Goal: Book appointment/travel/reservation

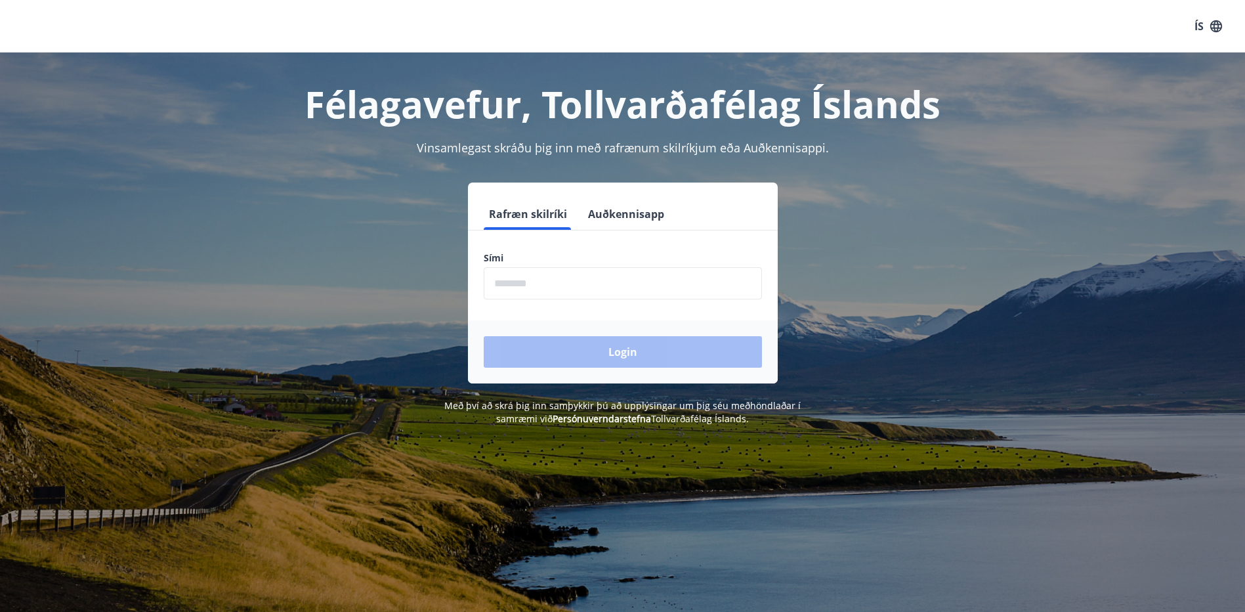
click at [503, 274] on input "phone" at bounding box center [623, 283] width 278 height 32
type input "********"
click at [607, 344] on button "Login" at bounding box center [623, 352] width 278 height 32
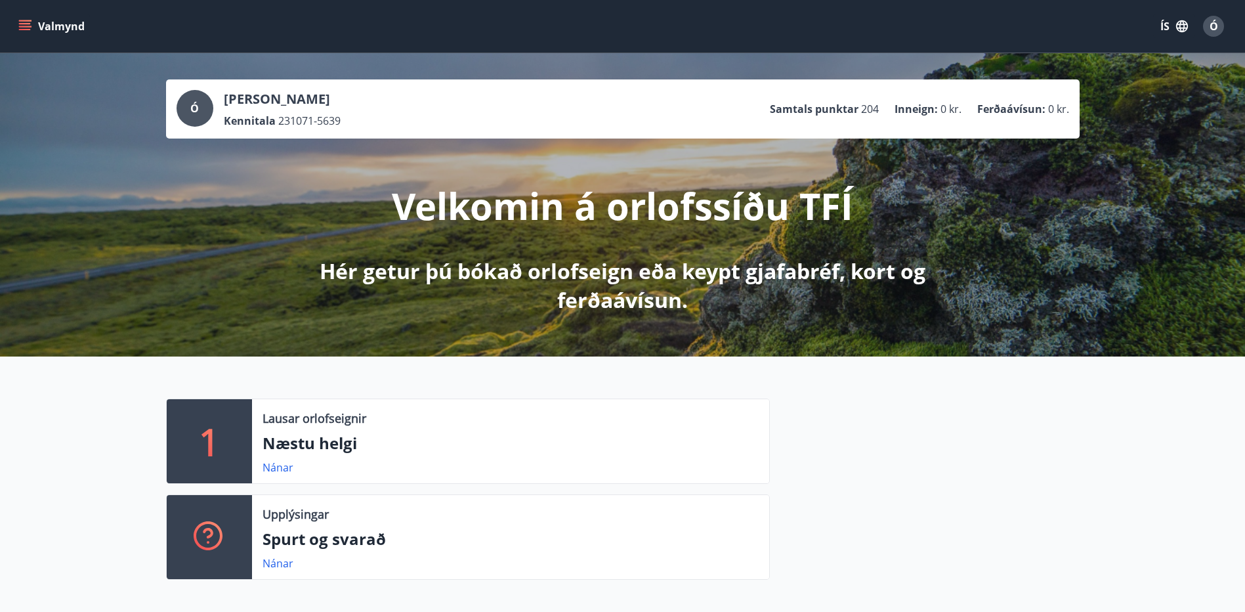
click at [26, 23] on icon "menu" at bounding box center [25, 23] width 12 height 1
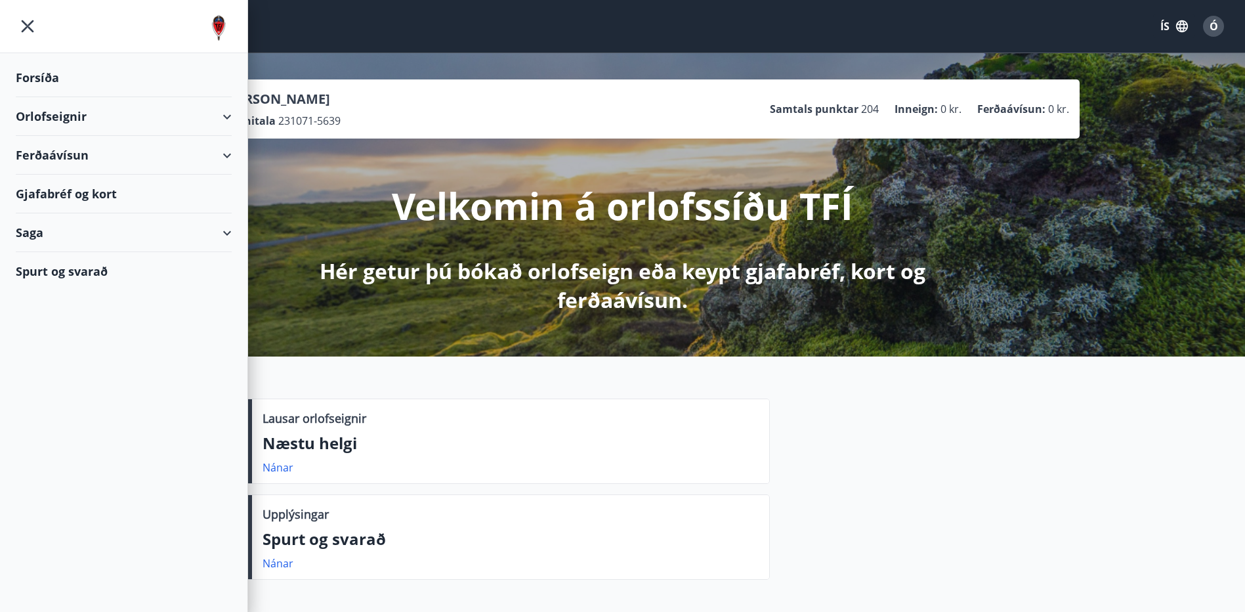
click at [227, 115] on div "Orlofseignir" at bounding box center [124, 116] width 216 height 39
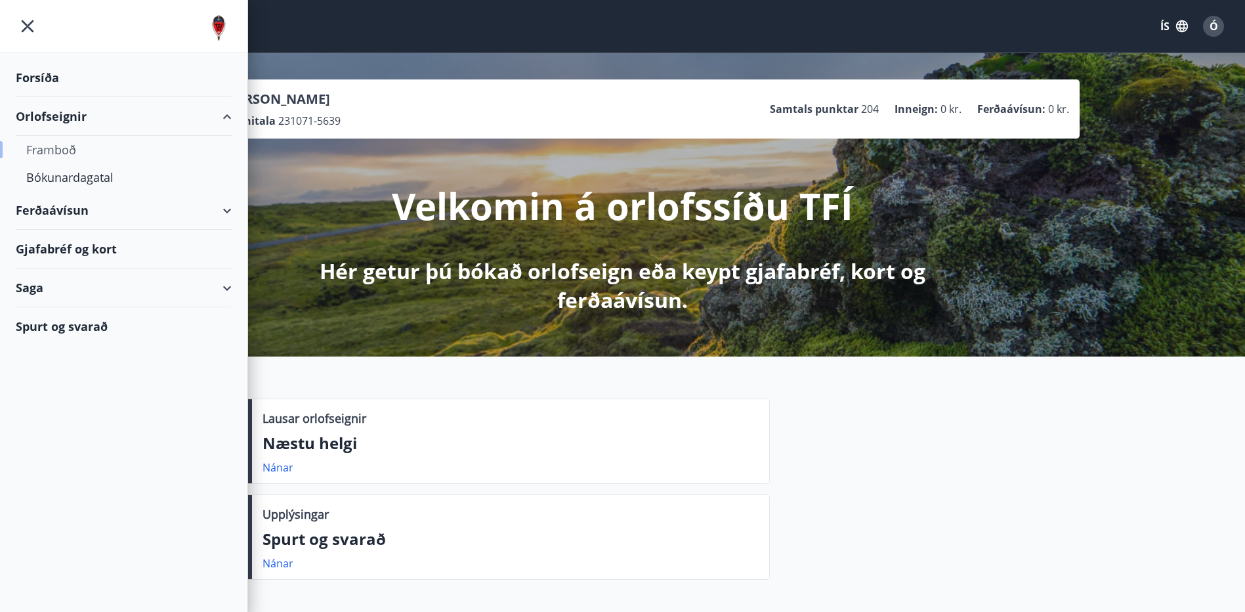
click at [57, 152] on div "Framboð" at bounding box center [123, 150] width 195 height 28
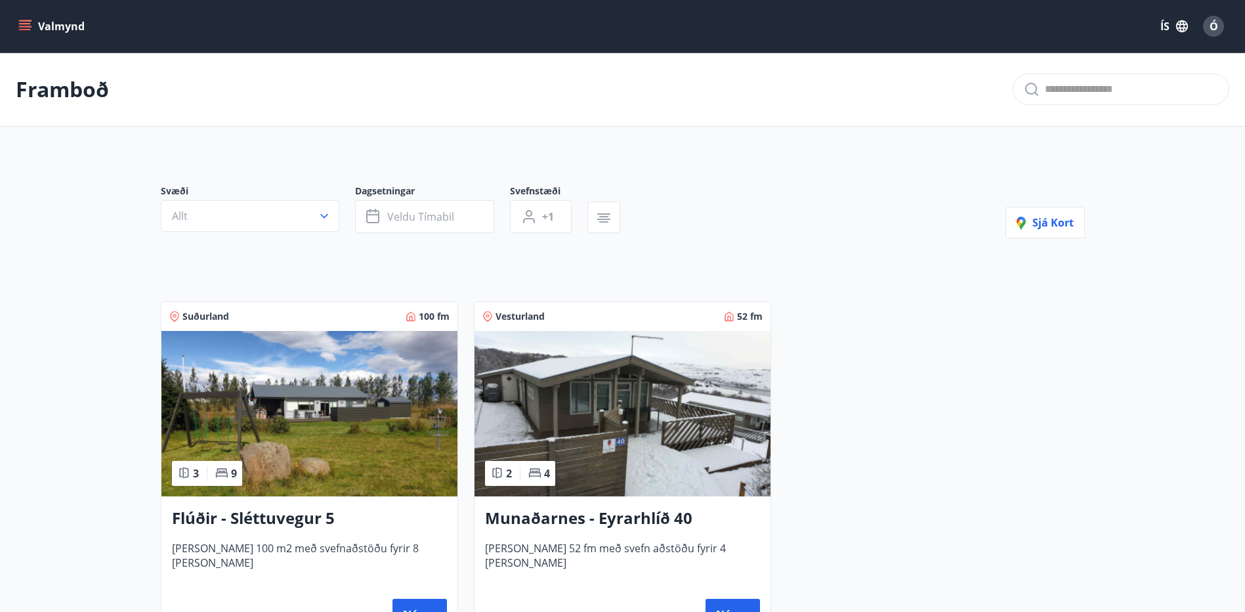
click at [22, 22] on icon "menu" at bounding box center [24, 26] width 13 height 13
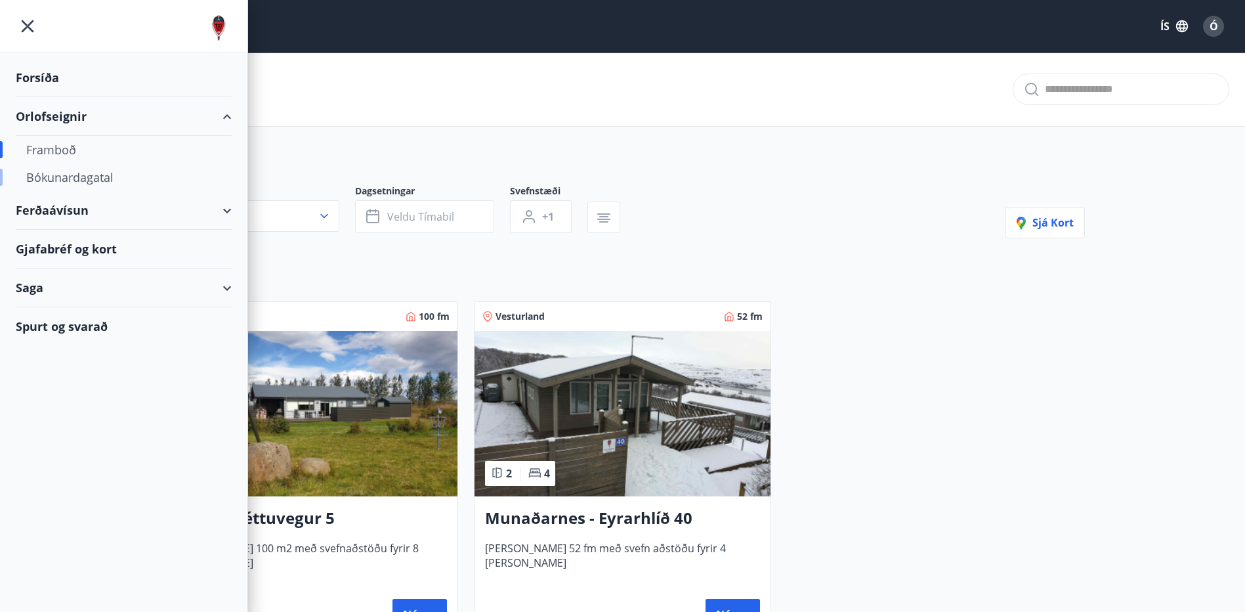
click at [100, 177] on div "Bókunardagatal" at bounding box center [123, 177] width 195 height 28
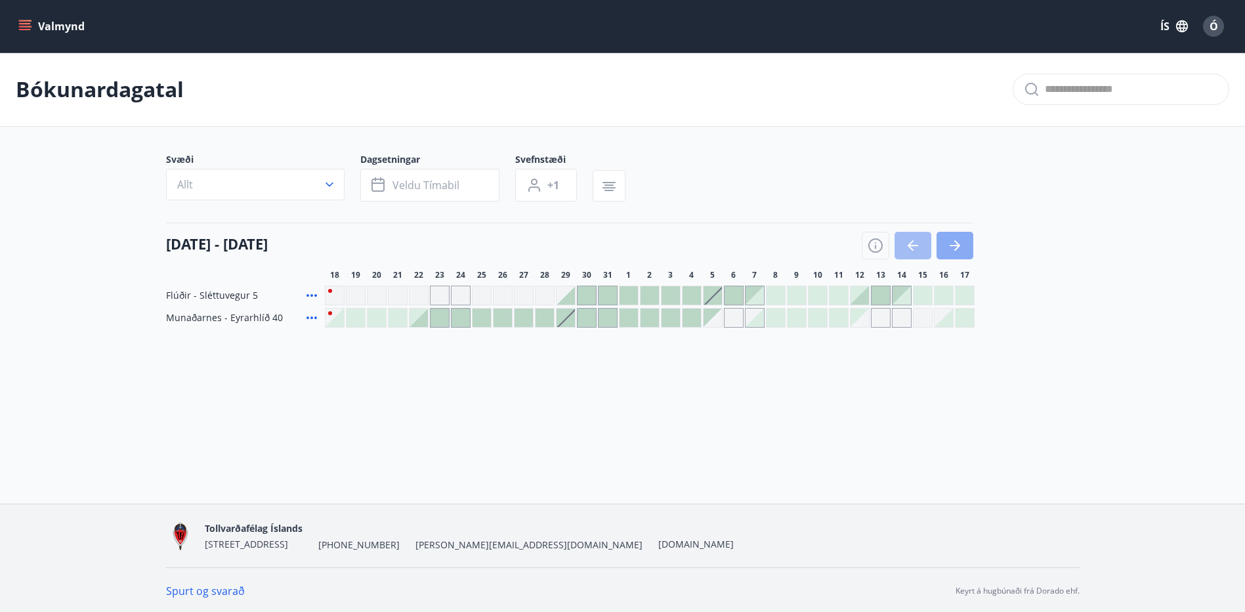
click at [961, 242] on icon "button" at bounding box center [955, 246] width 16 height 16
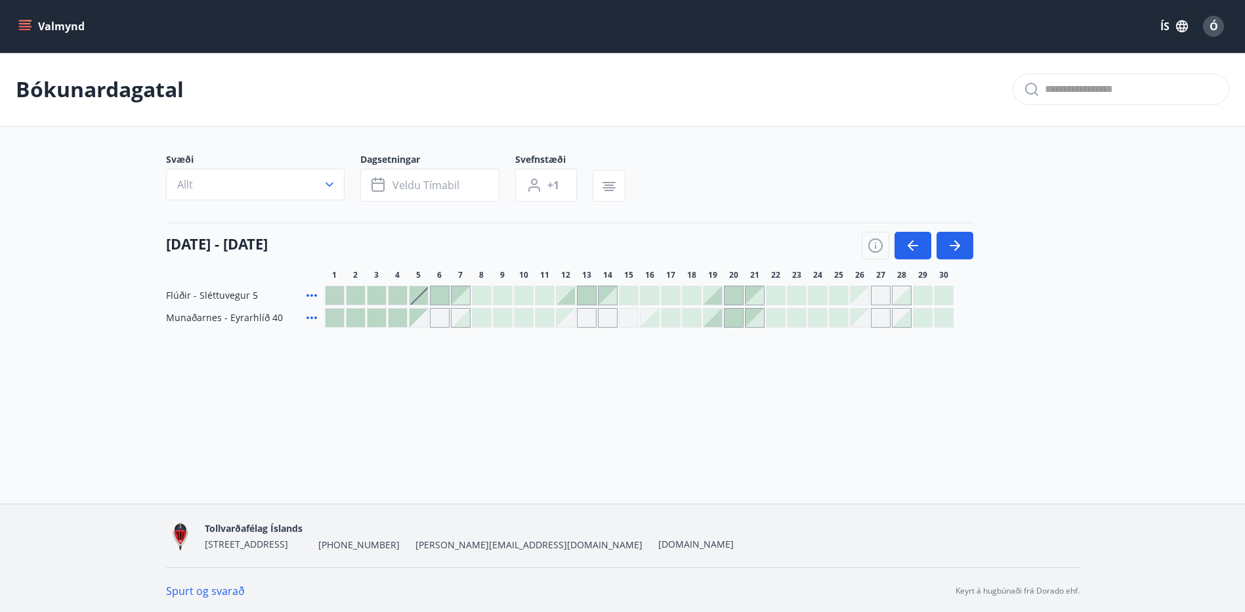
click at [22, 26] on icon "menu" at bounding box center [26, 26] width 14 height 1
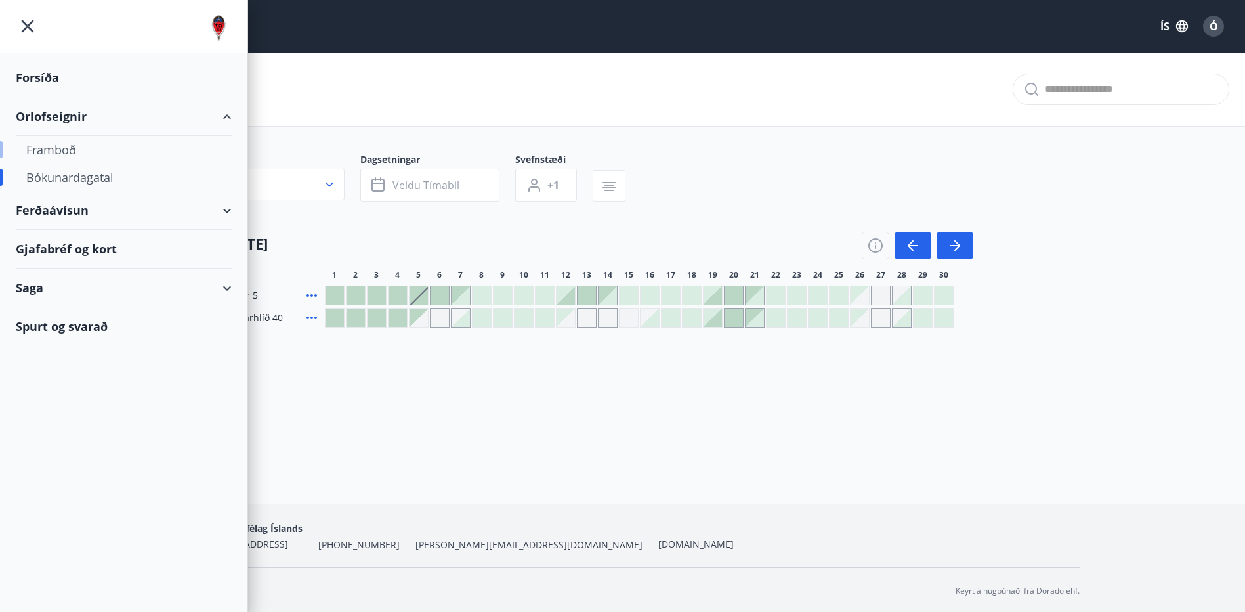
click at [48, 150] on div "Framboð" at bounding box center [123, 150] width 195 height 28
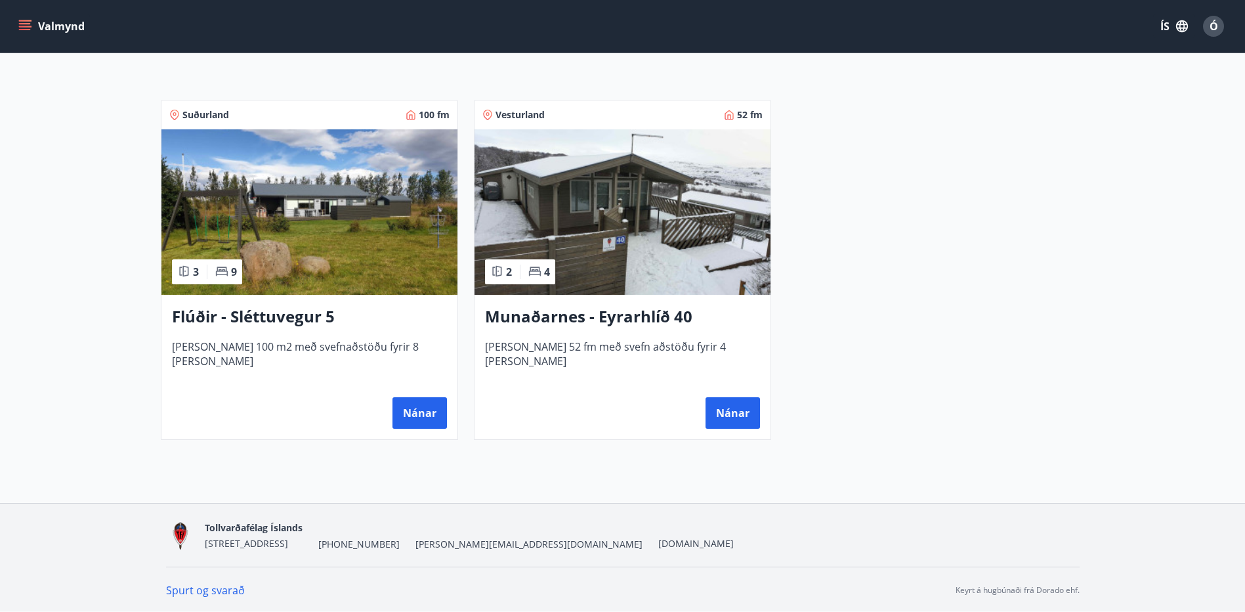
scroll to position [203, 0]
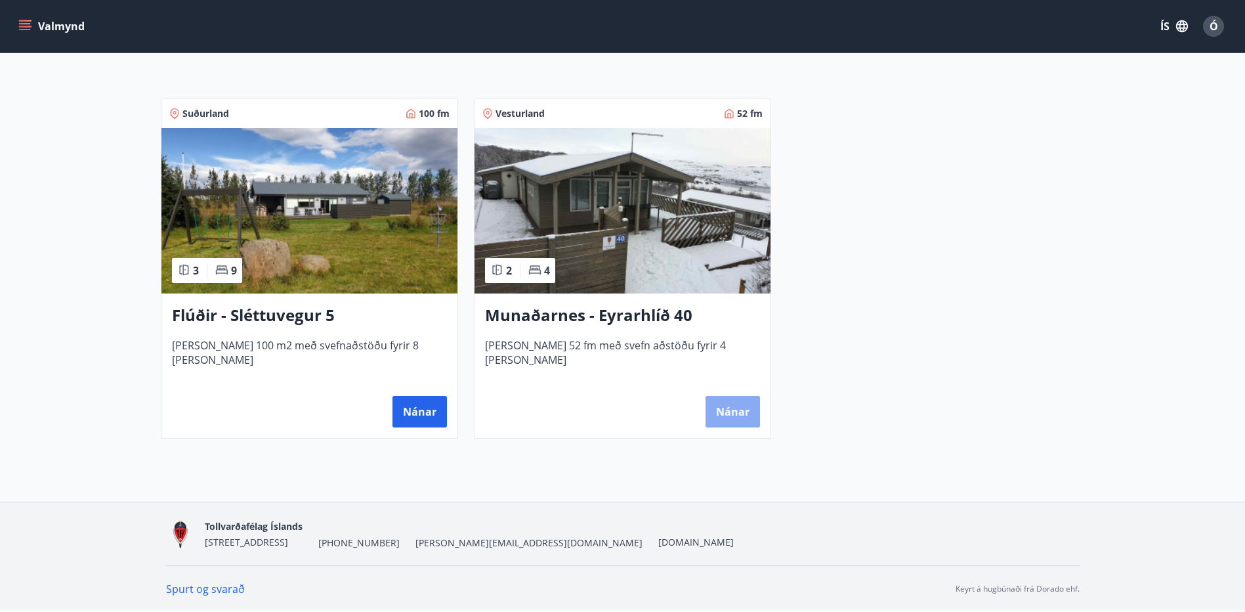
click at [752, 410] on button "Nánar" at bounding box center [733, 412] width 54 height 32
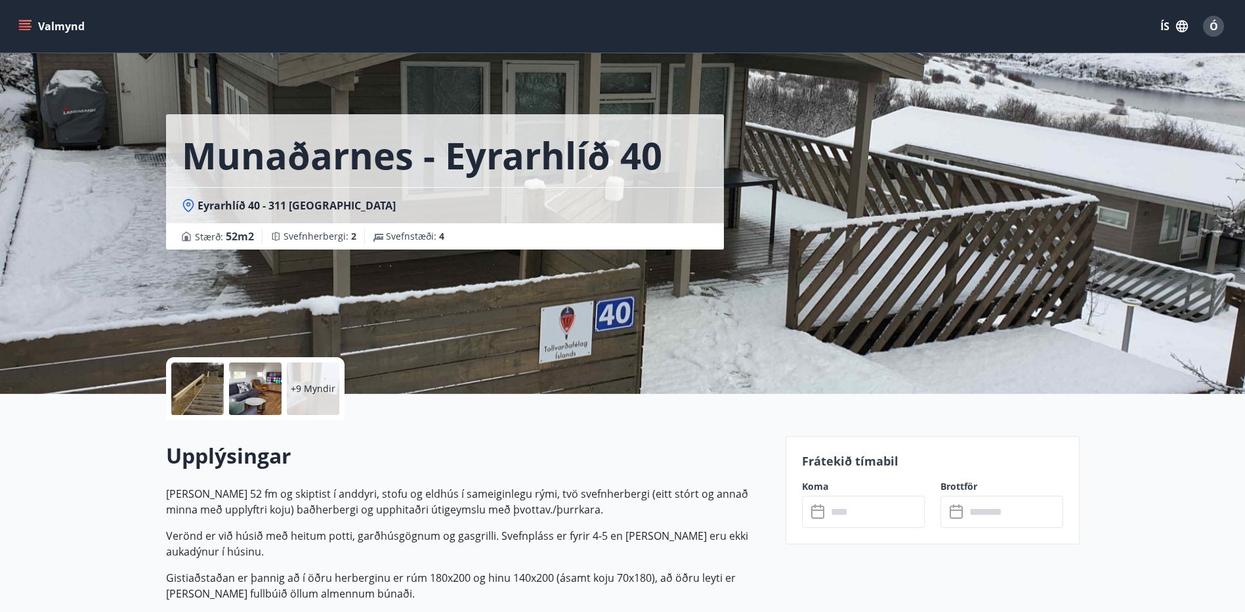
click at [18, 24] on icon "menu" at bounding box center [24, 26] width 13 height 13
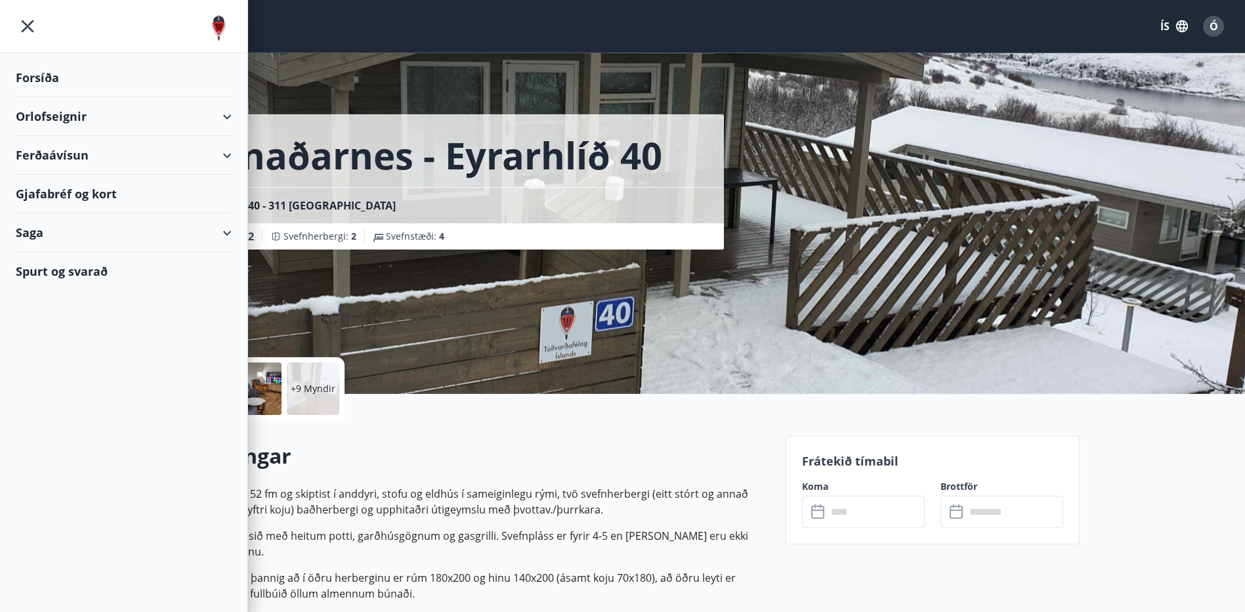
click at [225, 112] on div "Orlofseignir" at bounding box center [124, 116] width 216 height 39
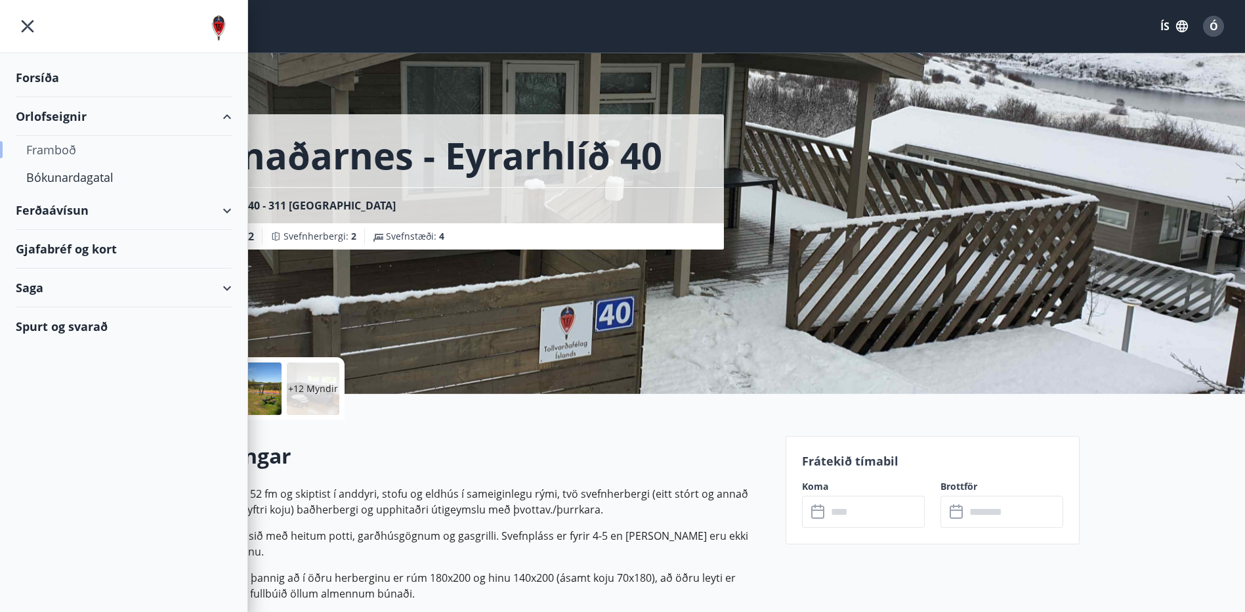
click at [58, 155] on div "Framboð" at bounding box center [123, 150] width 195 height 28
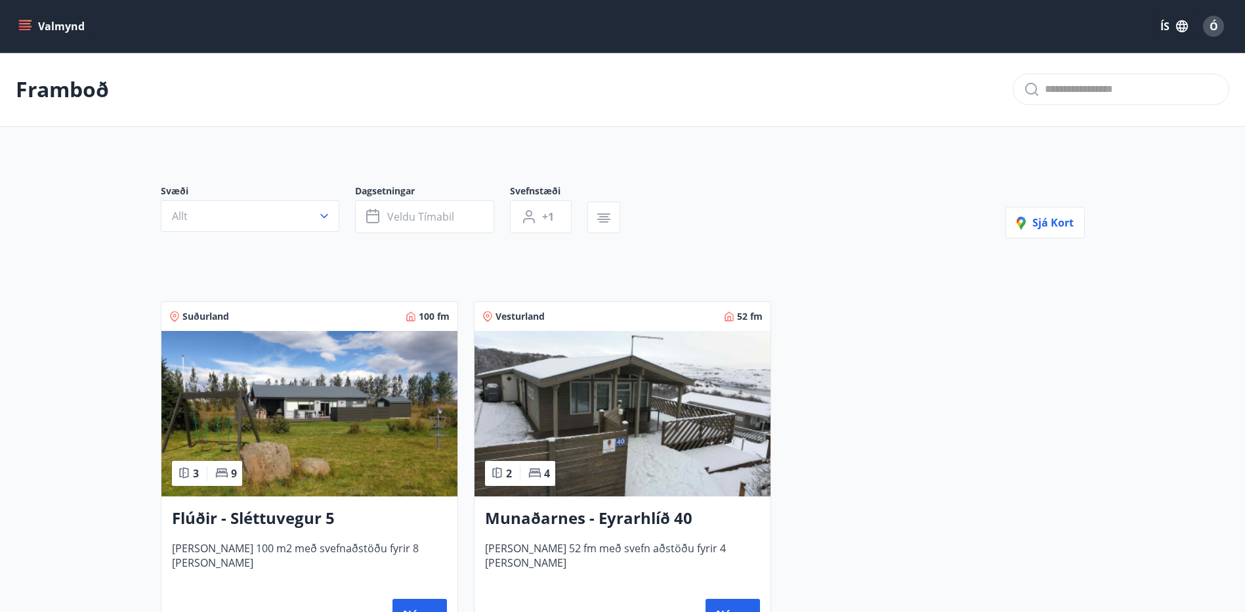
click at [255, 519] on h3 "Flúðir - Sléttuvegur 5" at bounding box center [309, 519] width 275 height 24
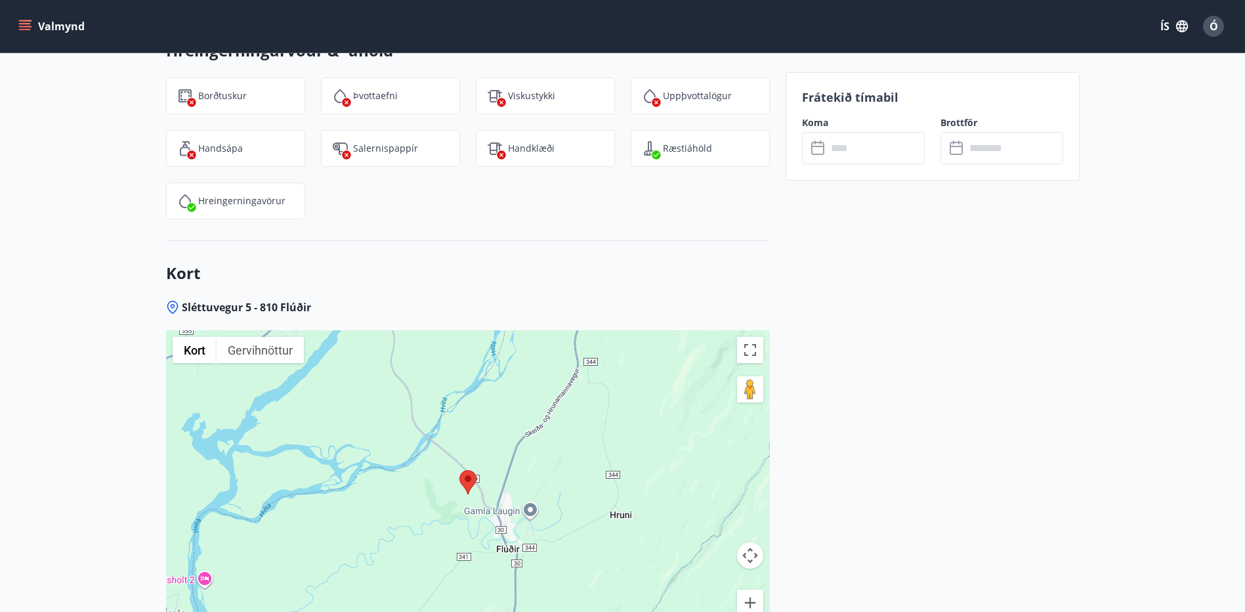
scroll to position [2169, 0]
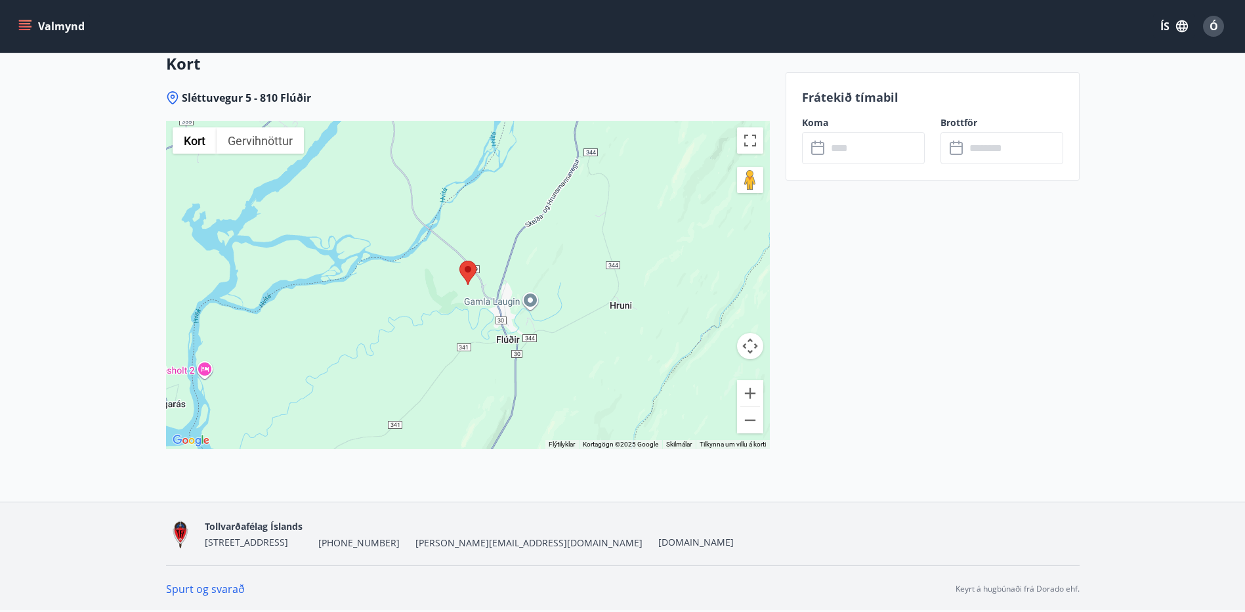
click at [190, 589] on link "Spurt og svarað" at bounding box center [205, 589] width 79 height 14
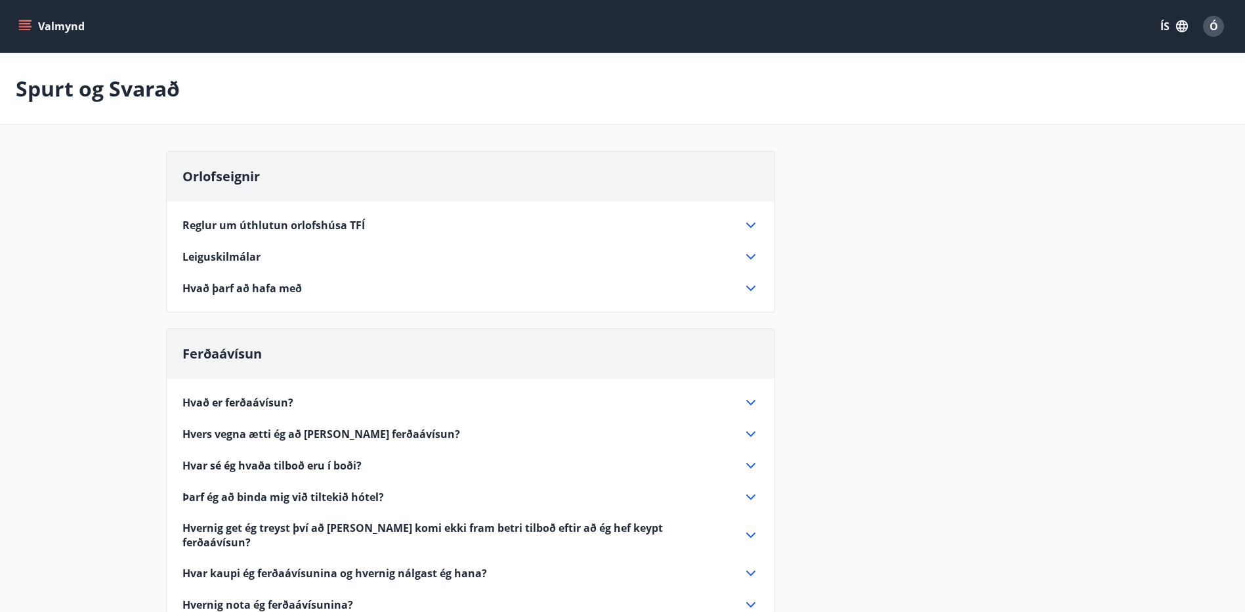
click at [751, 225] on icon at bounding box center [751, 225] width 16 height 16
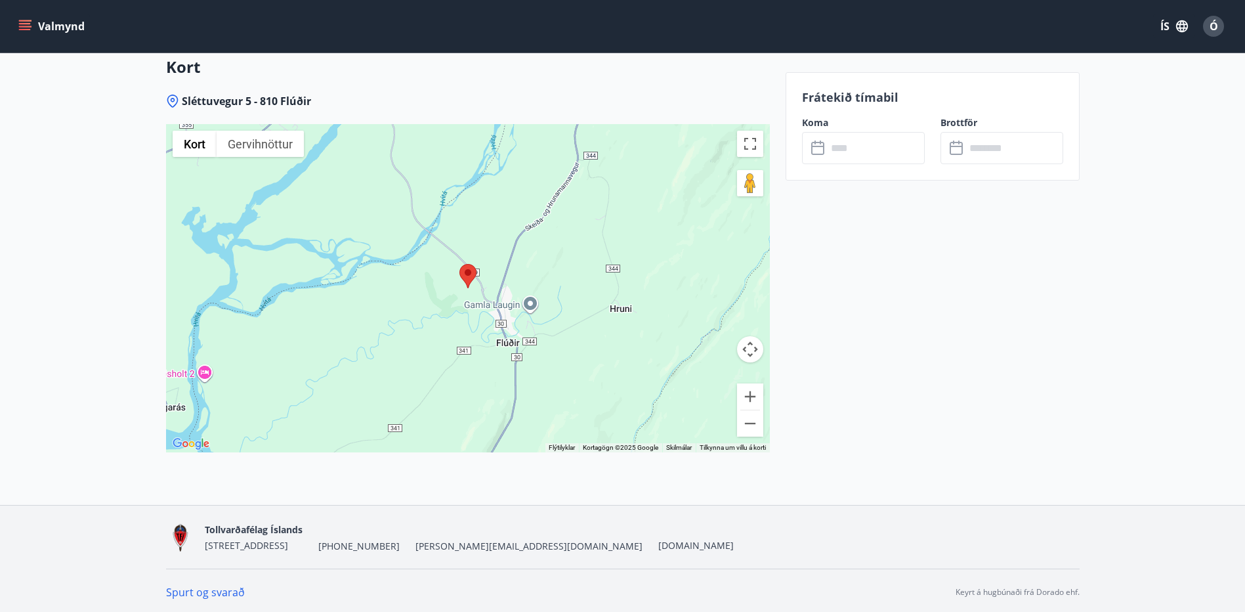
scroll to position [2169, 0]
click at [239, 589] on link "Spurt og svarað" at bounding box center [205, 589] width 79 height 14
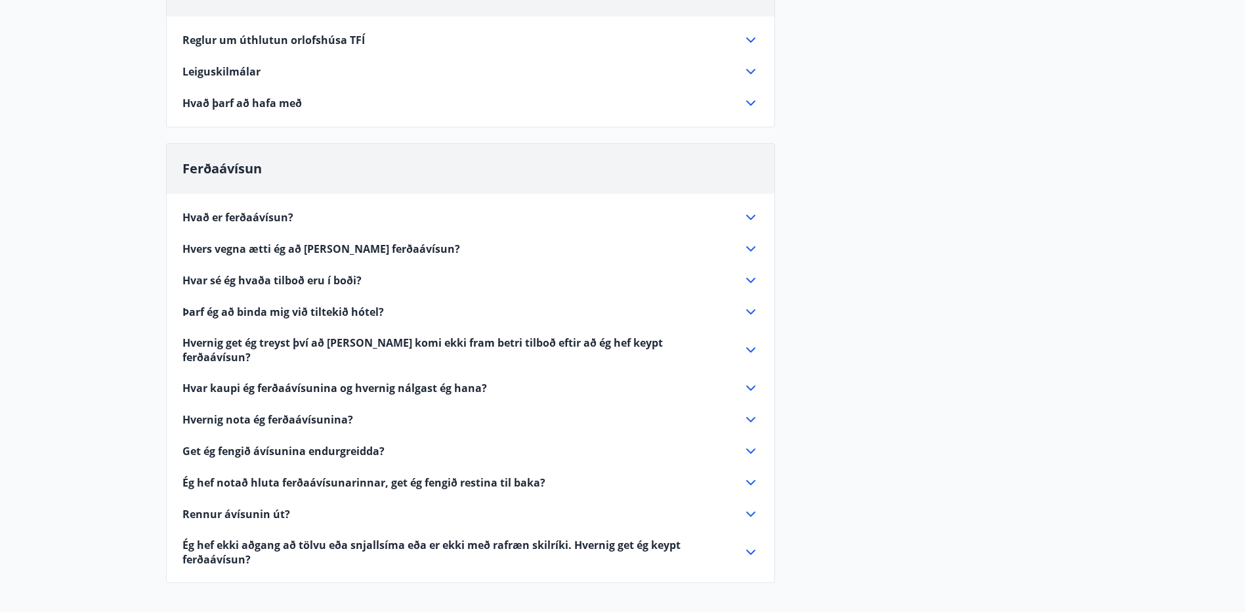
scroll to position [125, 0]
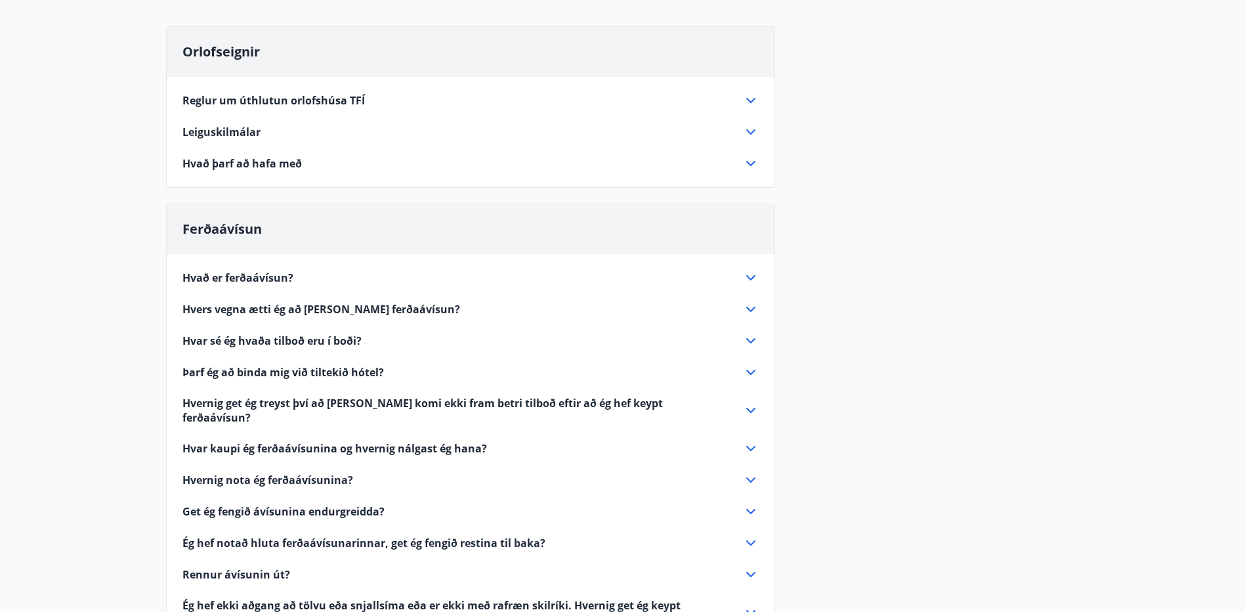
click at [751, 134] on icon at bounding box center [750, 131] width 9 height 5
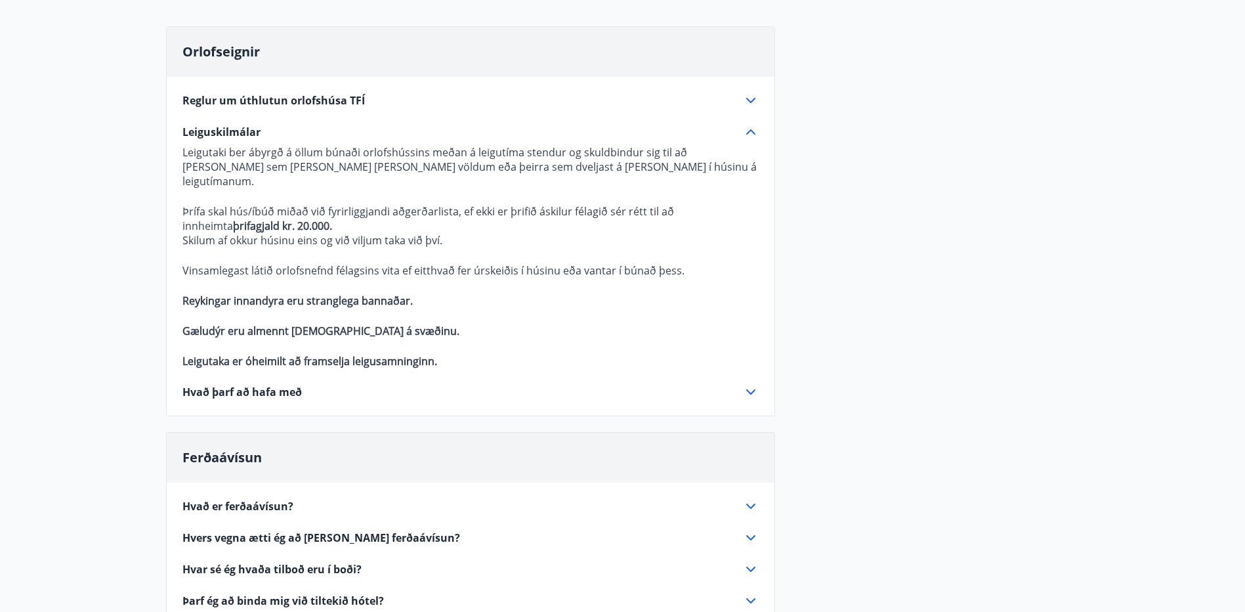
click at [750, 384] on icon at bounding box center [751, 392] width 16 height 16
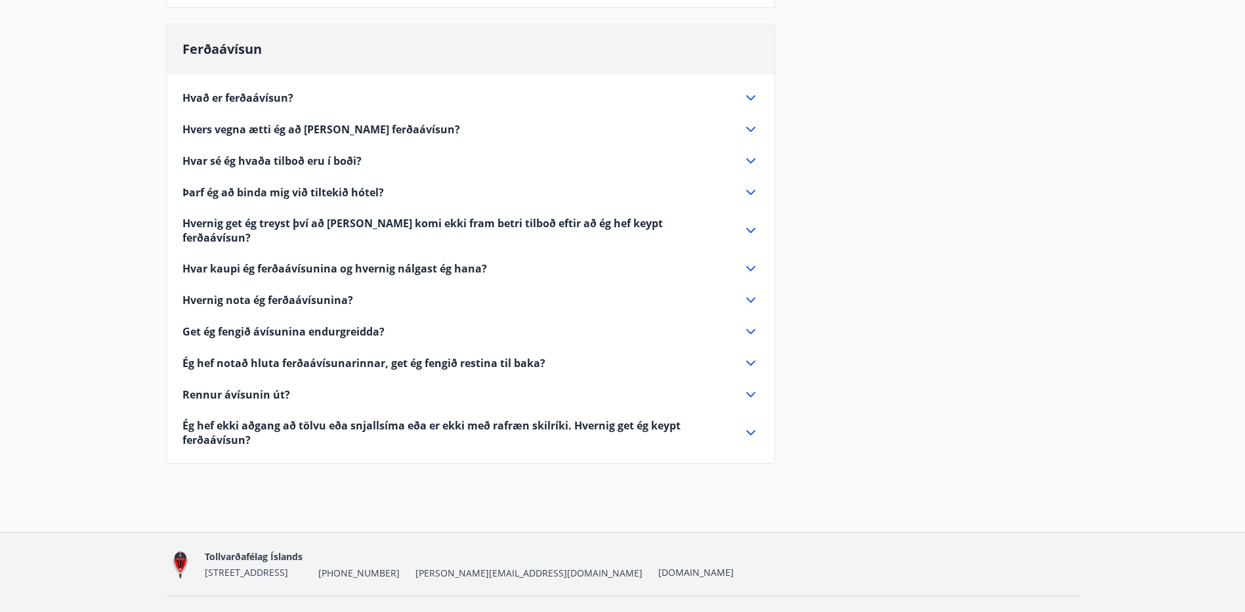
scroll to position [370, 0]
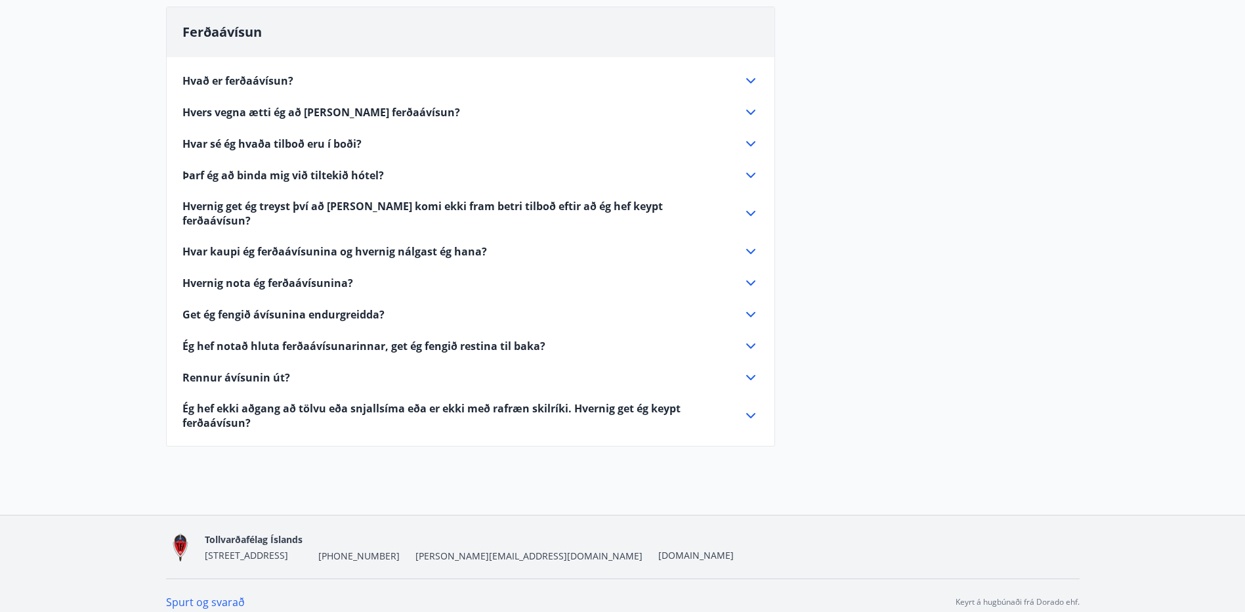
click at [748, 370] on icon at bounding box center [751, 378] width 16 height 16
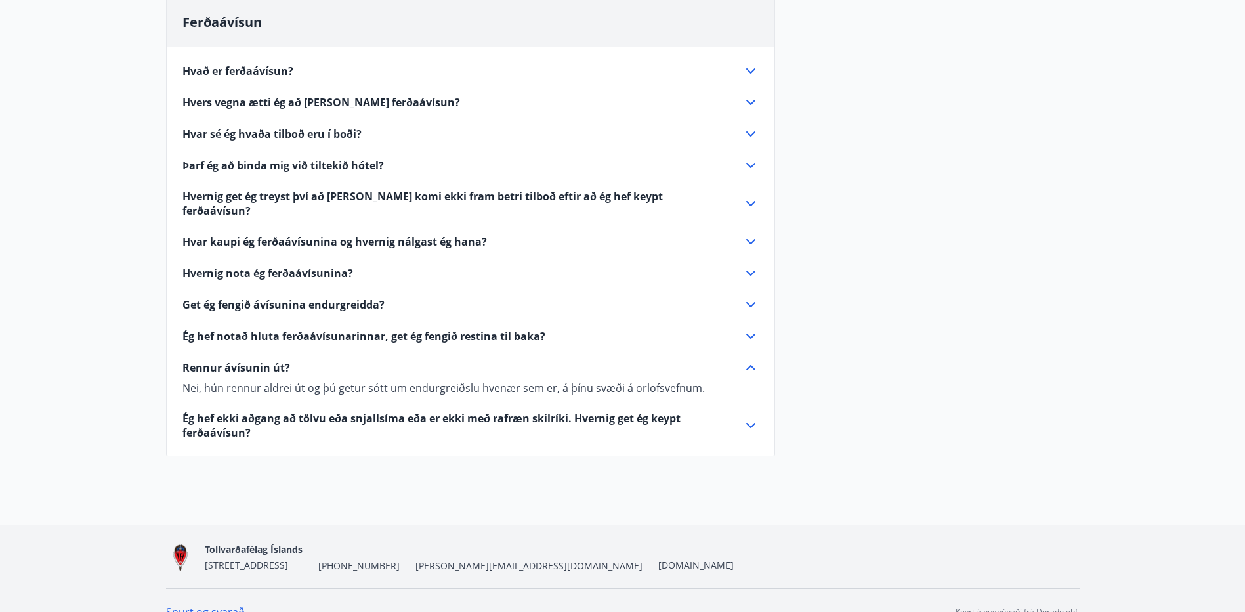
scroll to position [322, 0]
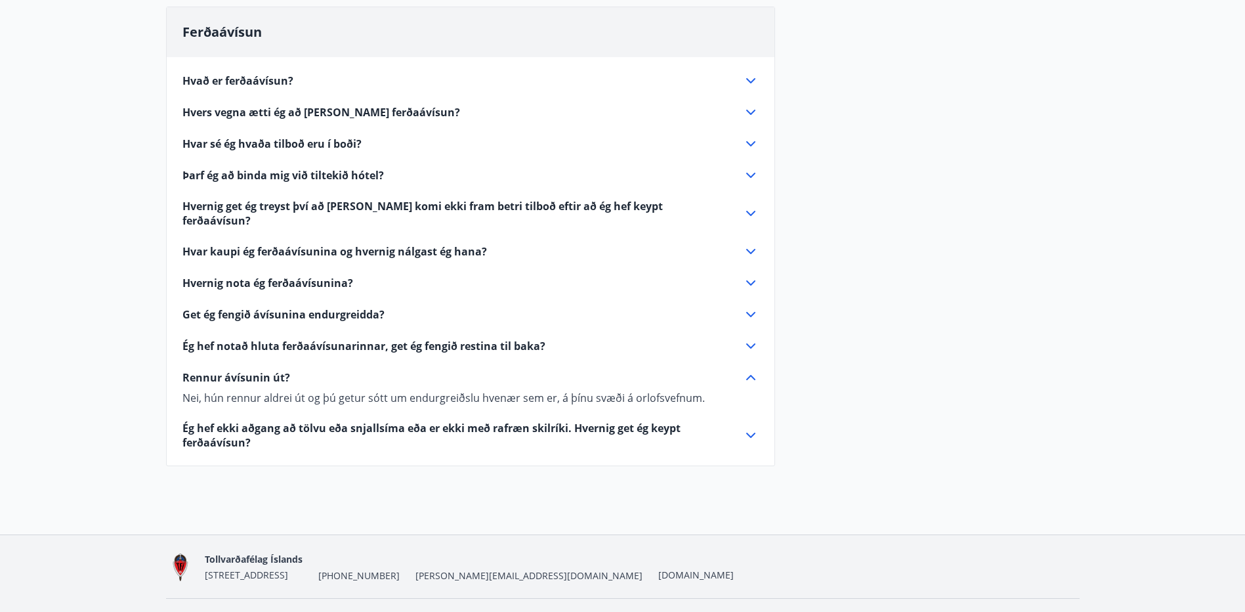
click at [746, 307] on icon at bounding box center [751, 315] width 16 height 16
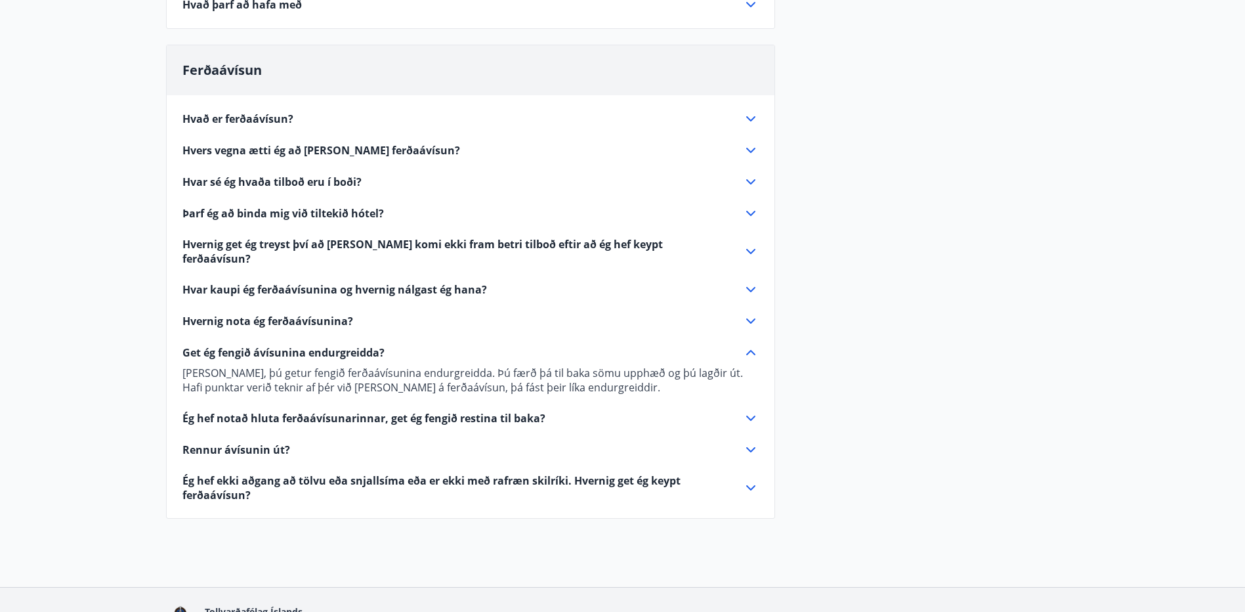
scroll to position [159, 0]
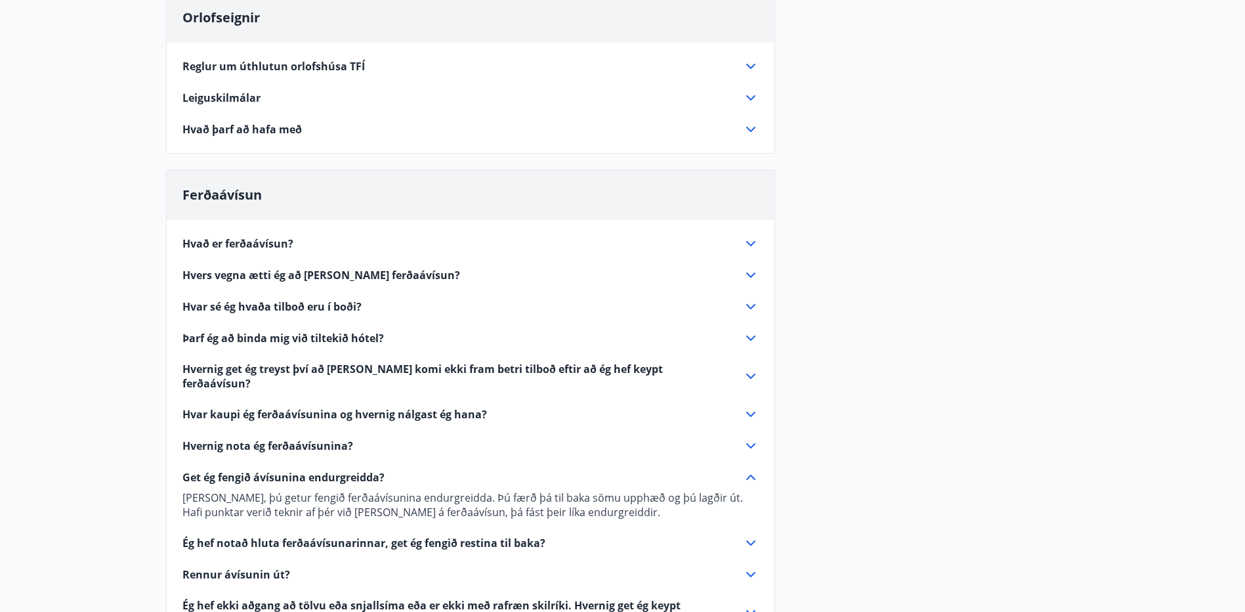
click at [752, 341] on icon at bounding box center [751, 338] width 16 height 16
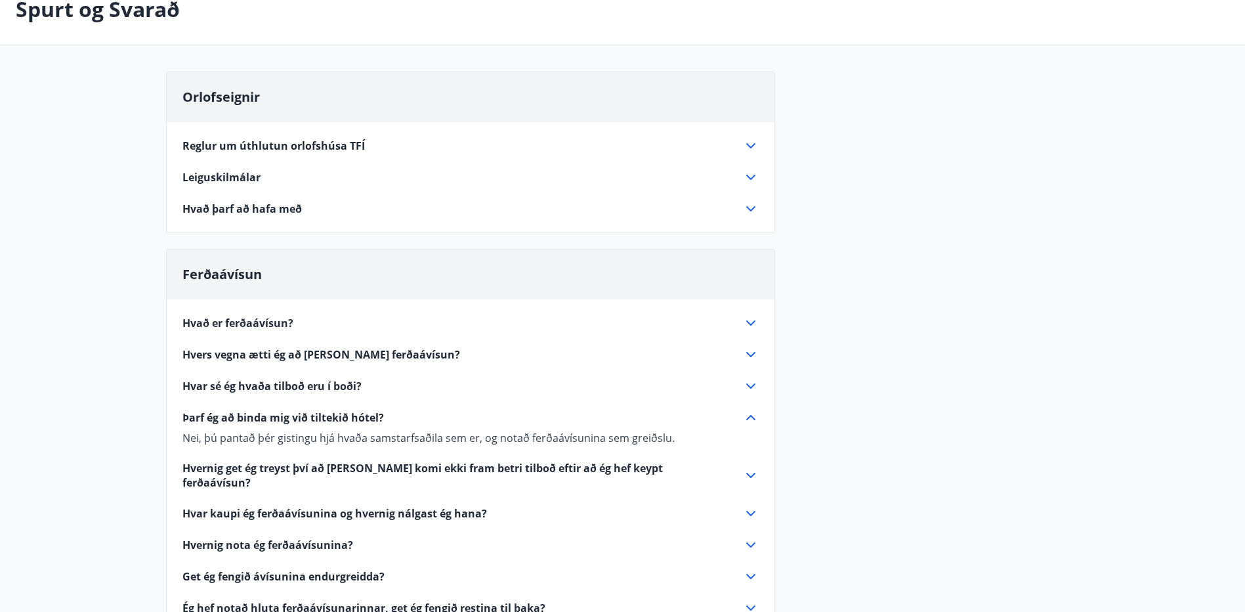
scroll to position [0, 0]
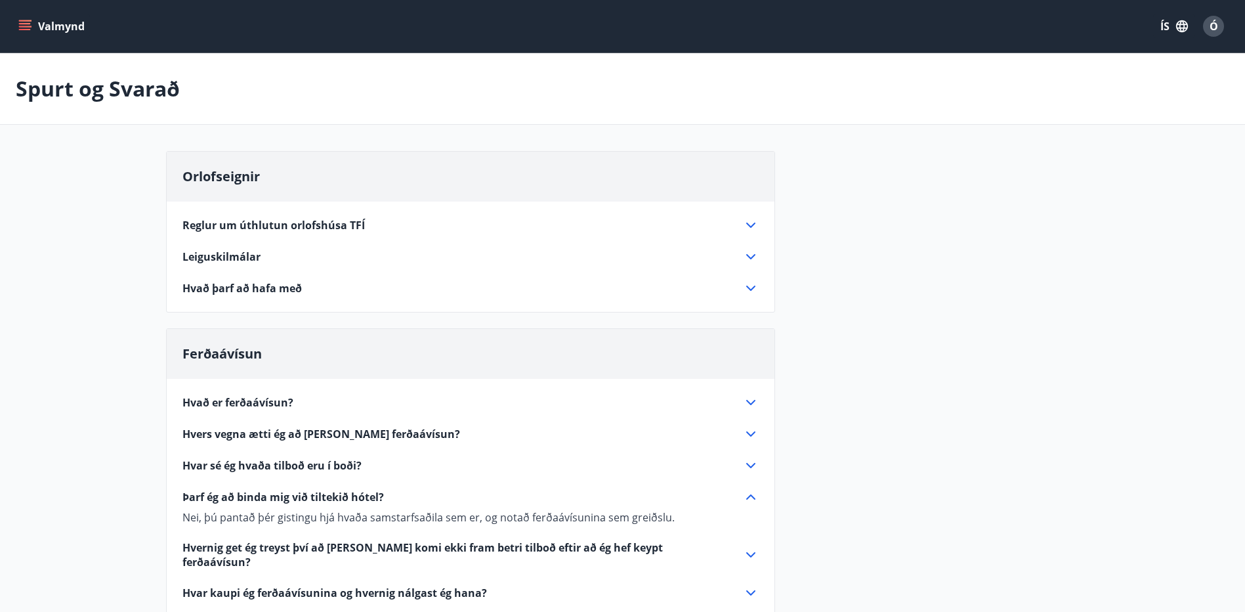
click at [20, 24] on icon "menu" at bounding box center [25, 23] width 12 height 1
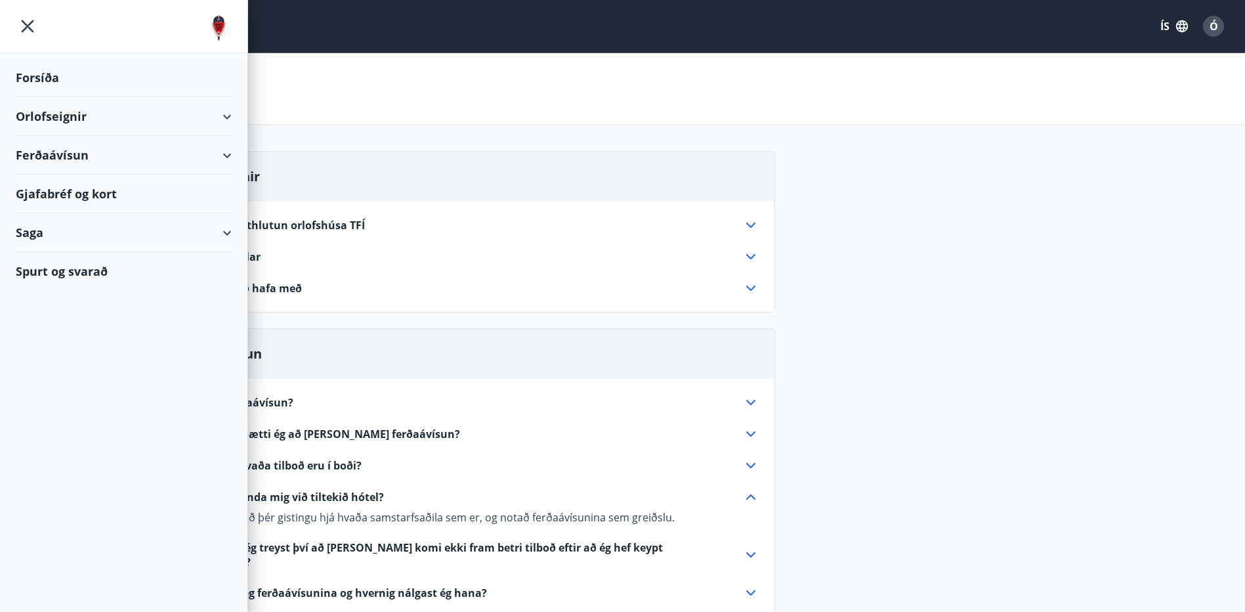
click at [91, 190] on div "Gjafabréf og kort" at bounding box center [124, 194] width 216 height 39
click at [25, 28] on icon "menu" at bounding box center [28, 26] width 24 height 24
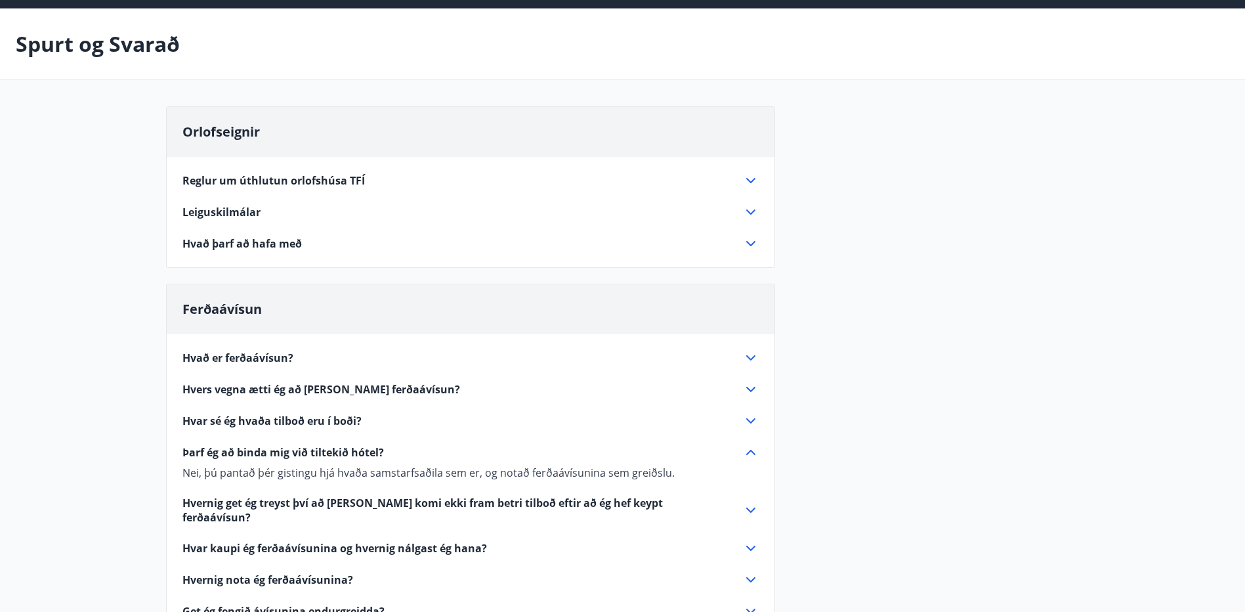
scroll to position [66, 0]
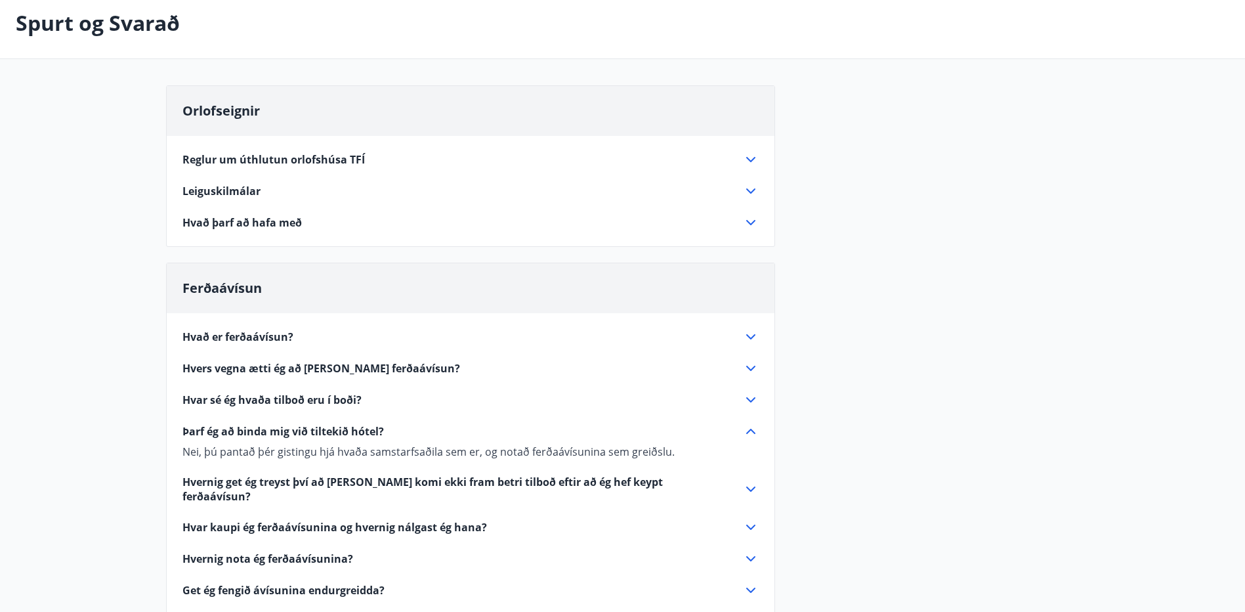
click at [261, 397] on span "Hvar sé ég hvaða tilboð eru í boði?" at bounding box center [271, 399] width 179 height 14
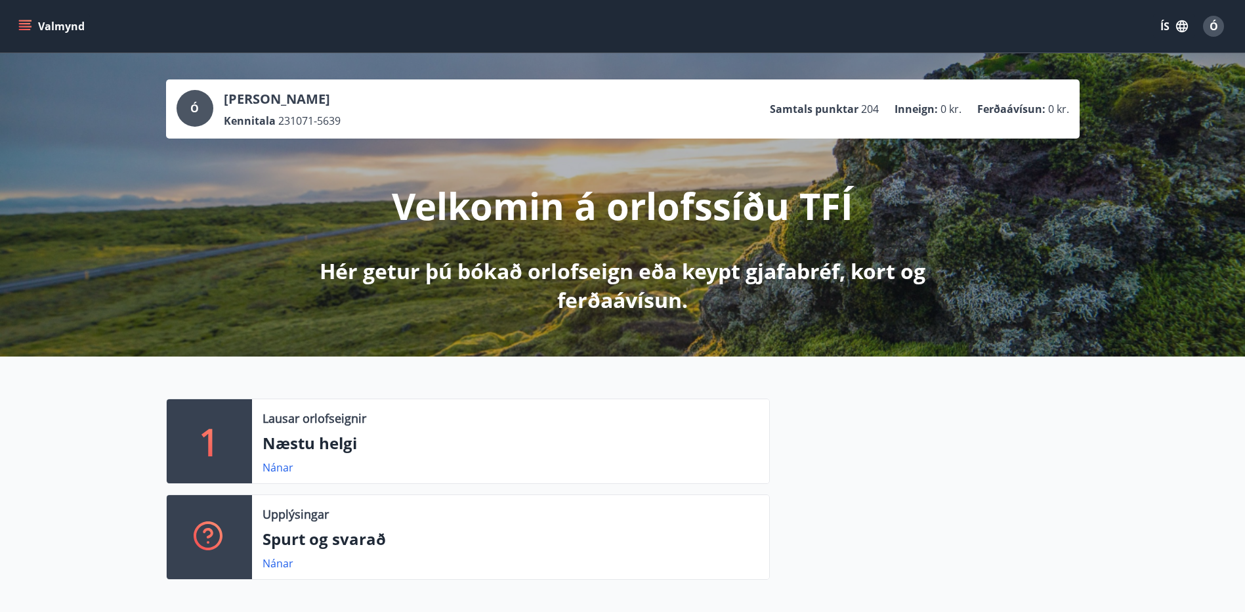
click at [18, 24] on icon "menu" at bounding box center [24, 26] width 13 height 13
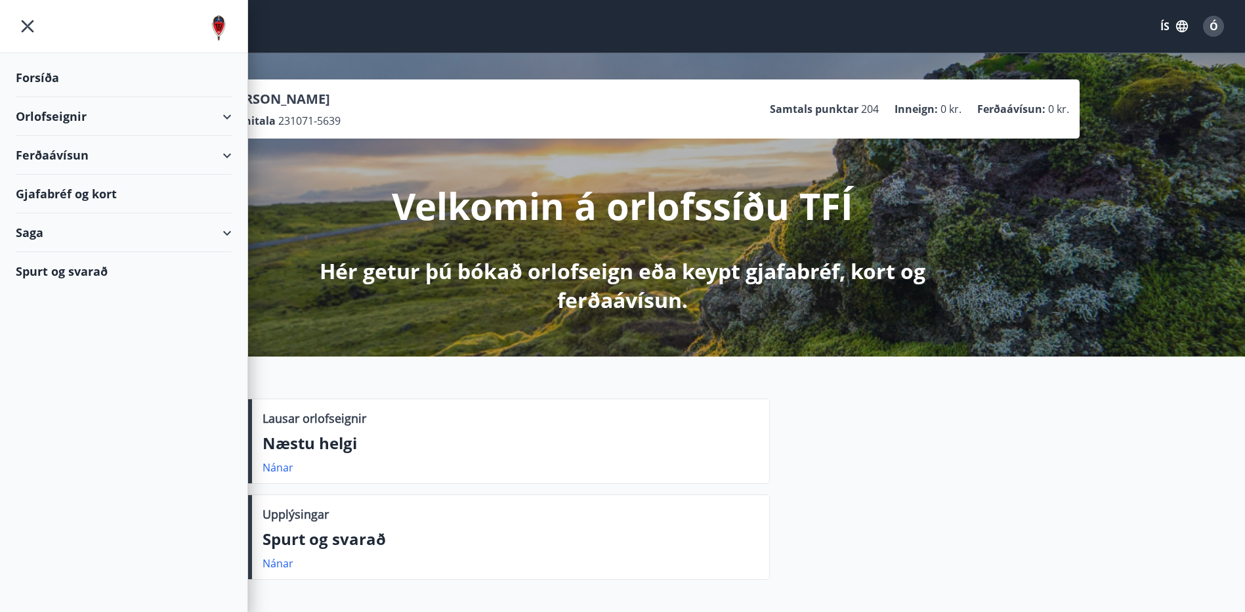
click at [53, 113] on div "Orlofseignir" at bounding box center [124, 116] width 216 height 39
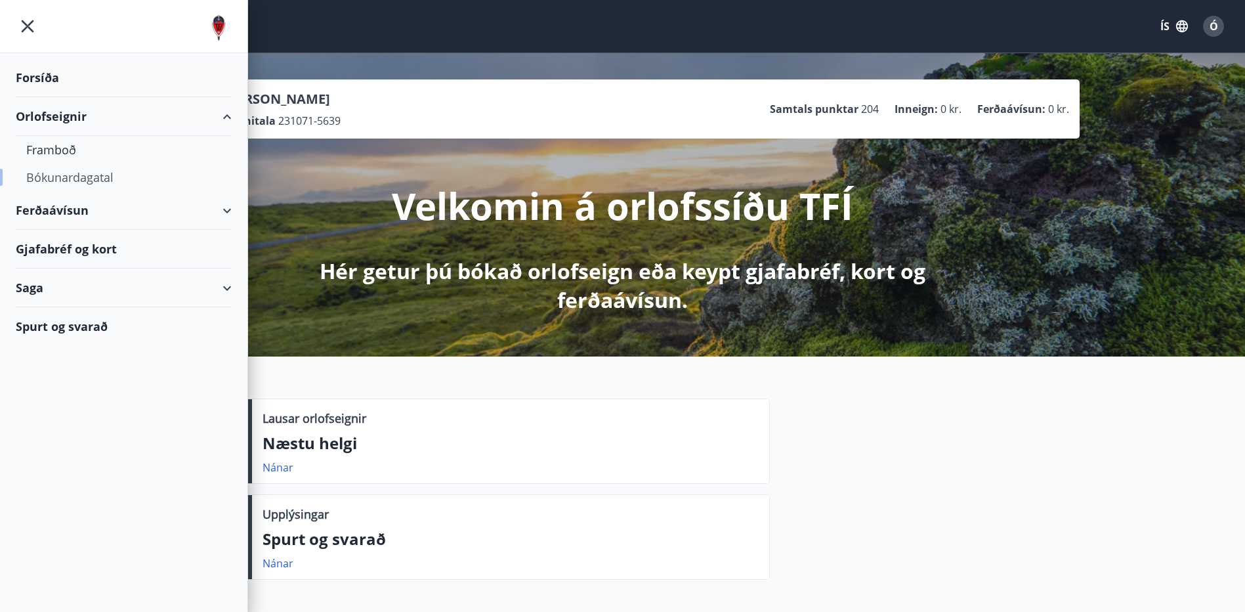
click at [56, 180] on div "Bókunardagatal" at bounding box center [123, 177] width 195 height 28
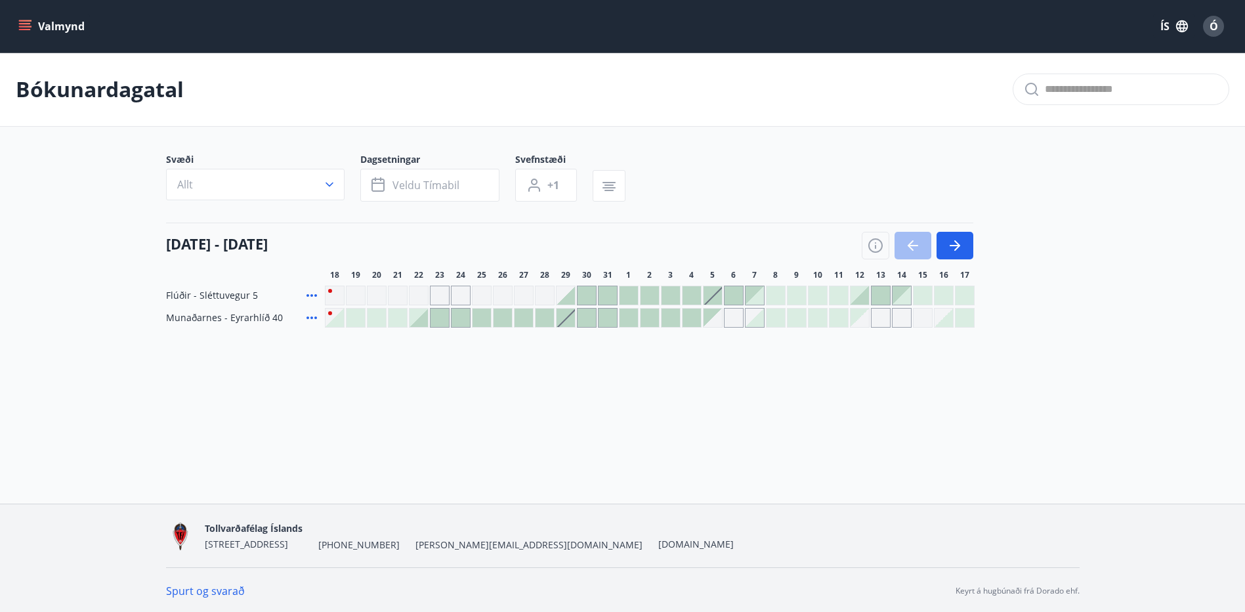
scroll to position [2, 0]
click at [611, 182] on icon "button" at bounding box center [608, 182] width 9 height 1
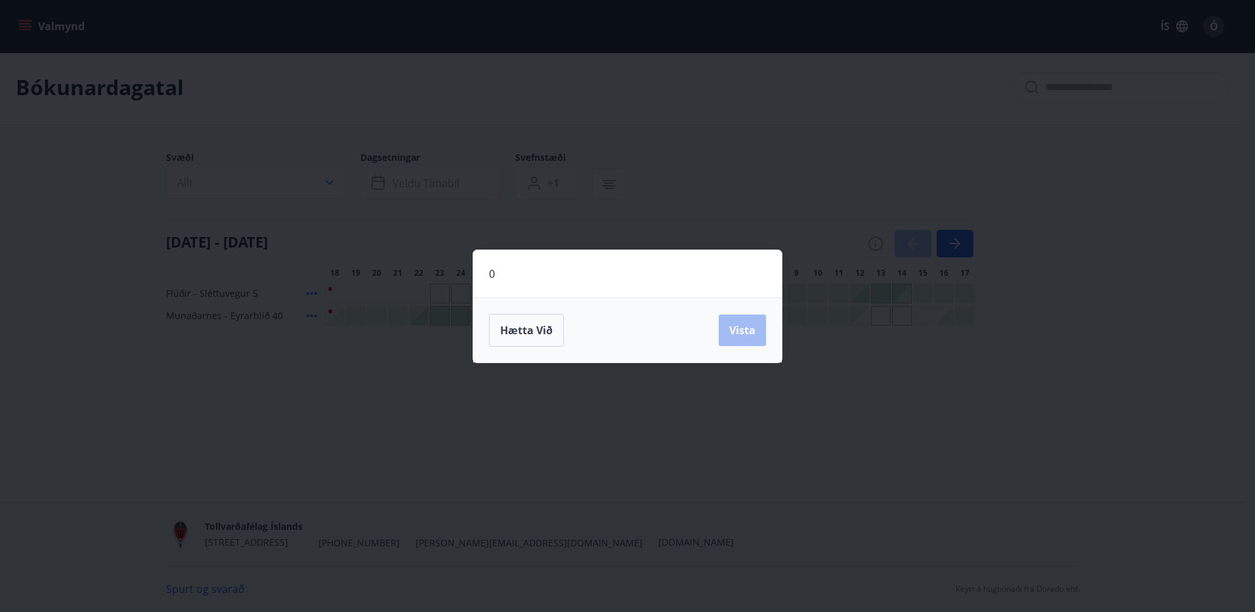
click at [764, 228] on div "0 Hætta við Vista" at bounding box center [627, 306] width 1255 height 612
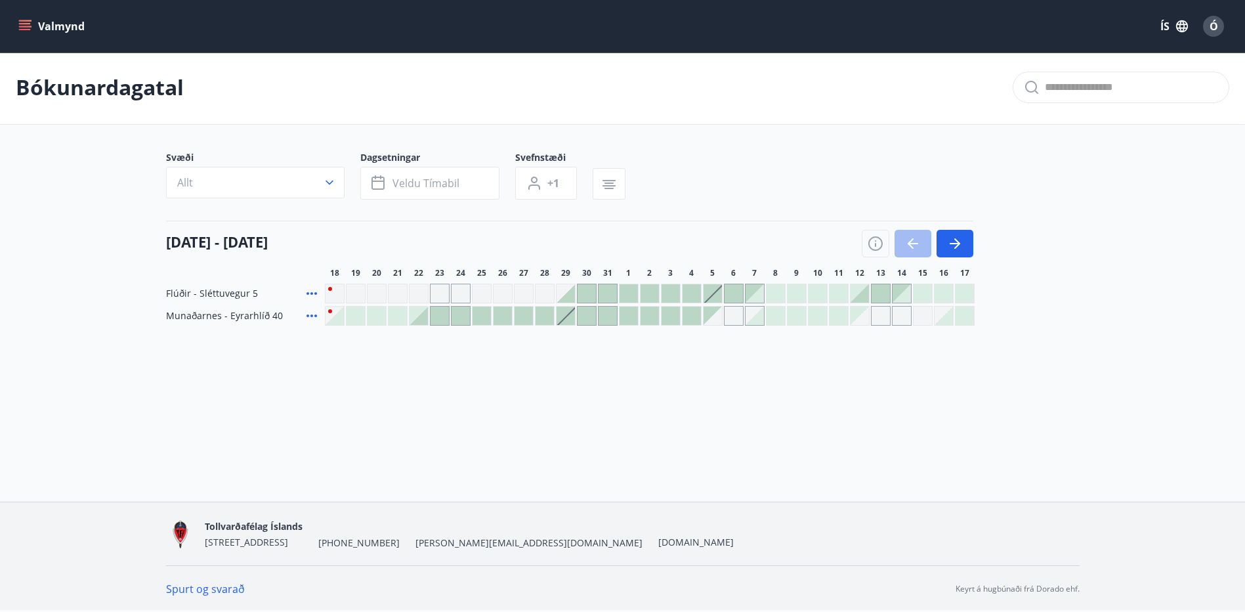
click at [734, 288] on div at bounding box center [734, 293] width 18 height 18
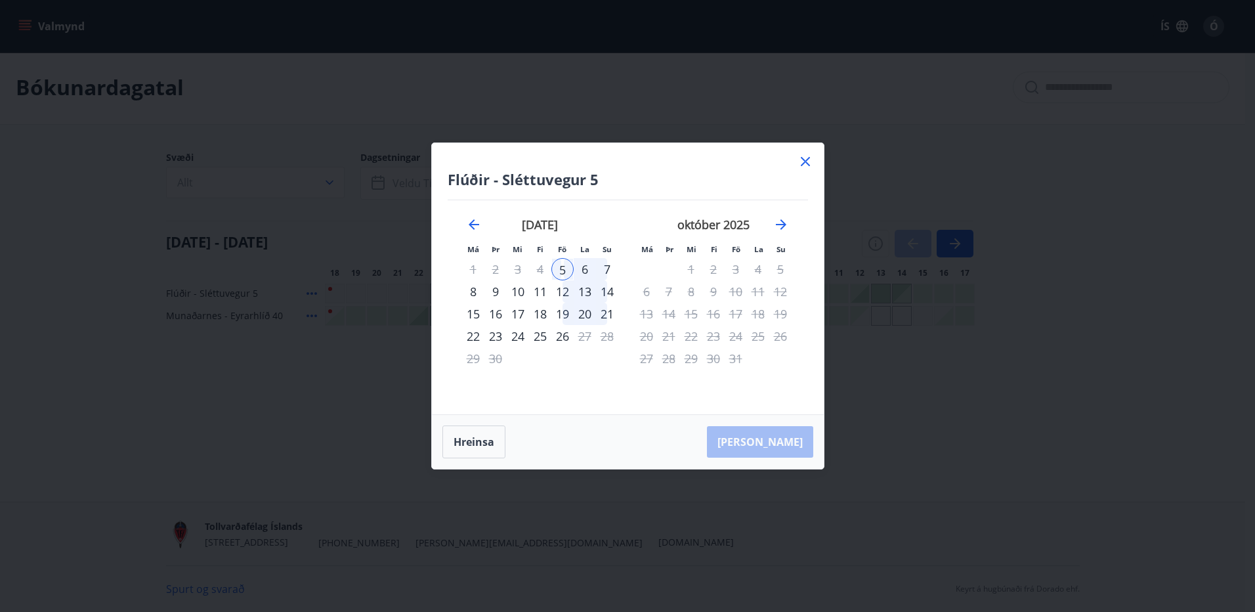
click at [801, 157] on icon at bounding box center [805, 162] width 16 height 16
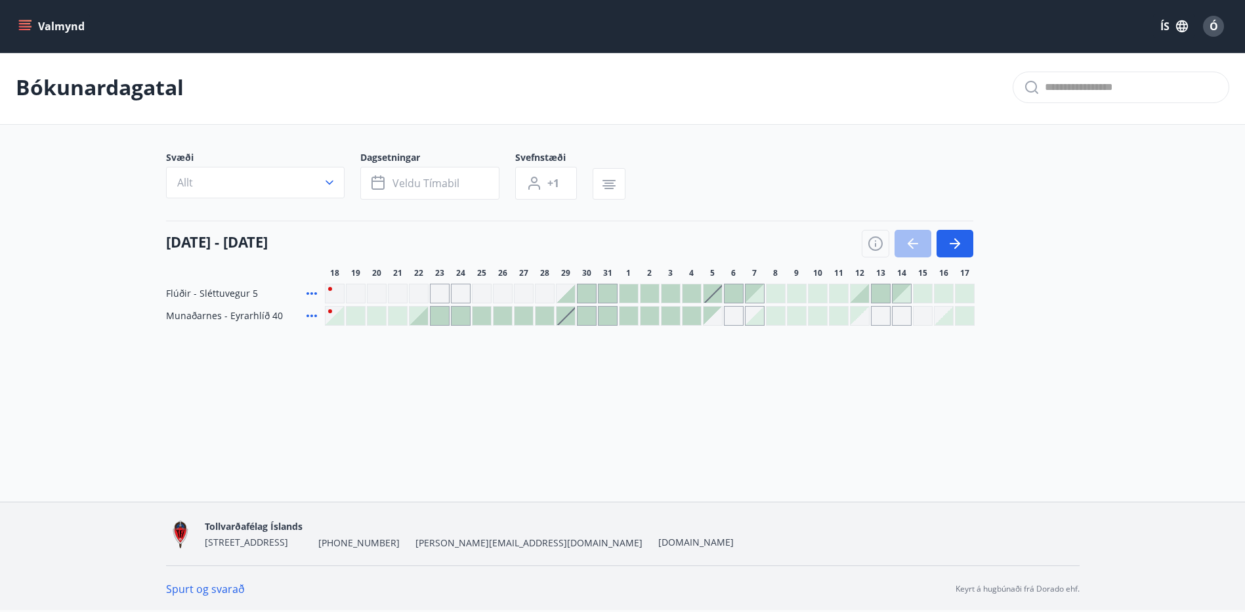
click at [631, 318] on div at bounding box center [629, 316] width 18 height 18
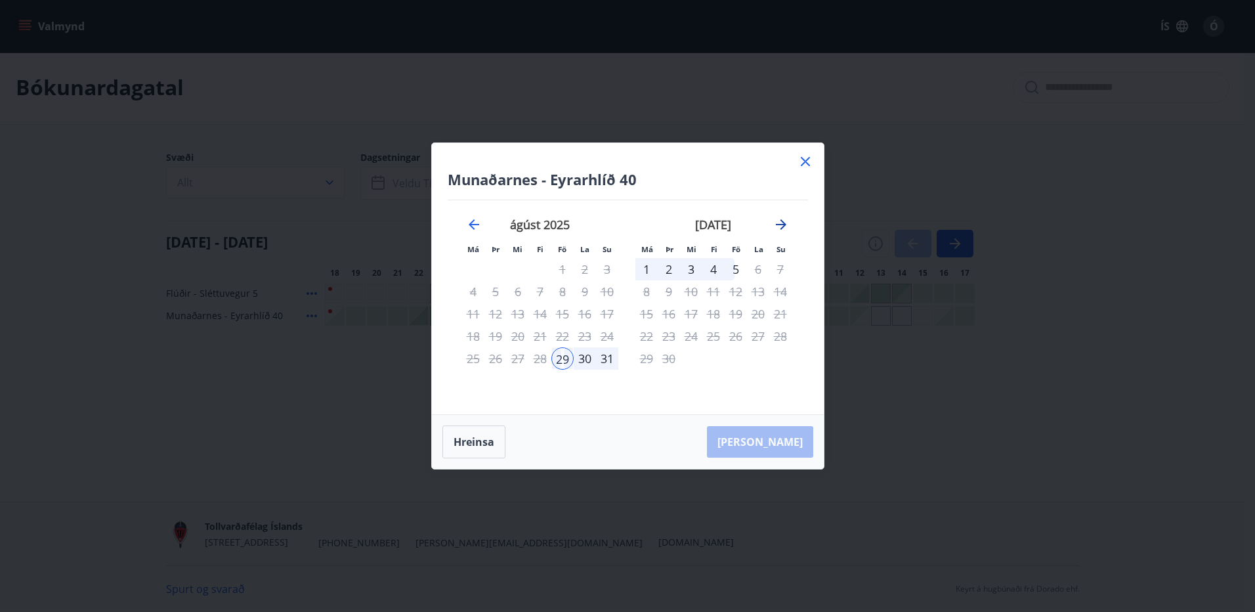
click at [780, 219] on icon "Move forward to switch to the next month." at bounding box center [781, 225] width 16 height 16
click at [806, 156] on icon at bounding box center [805, 162] width 16 height 16
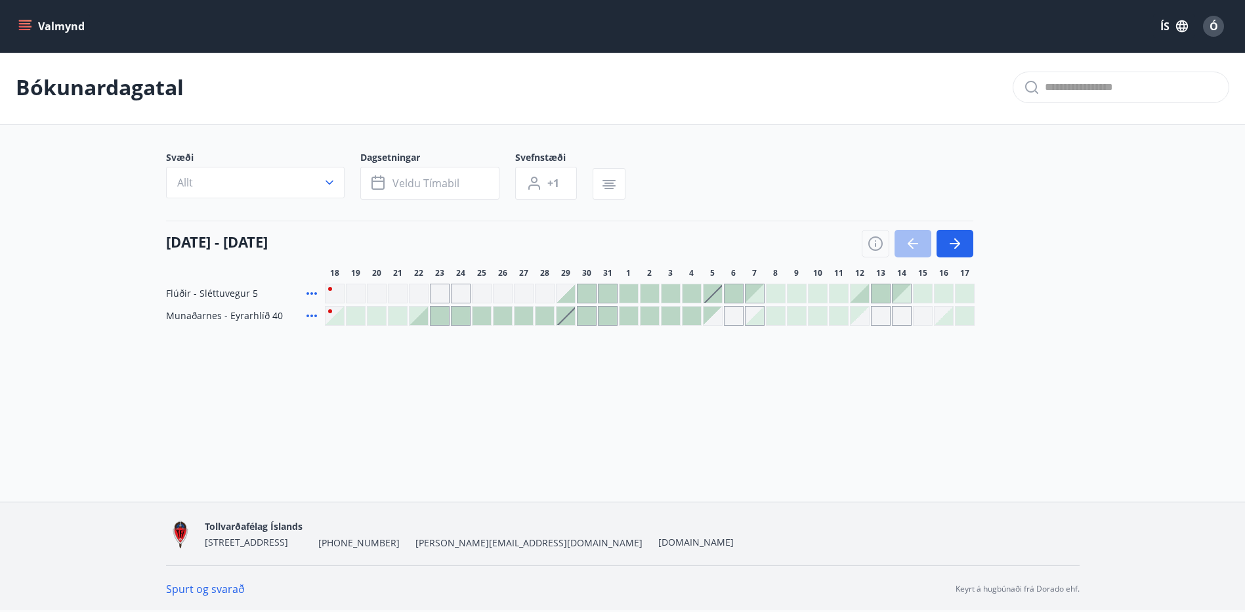
click at [23, 30] on icon "menu" at bounding box center [25, 29] width 12 height 1
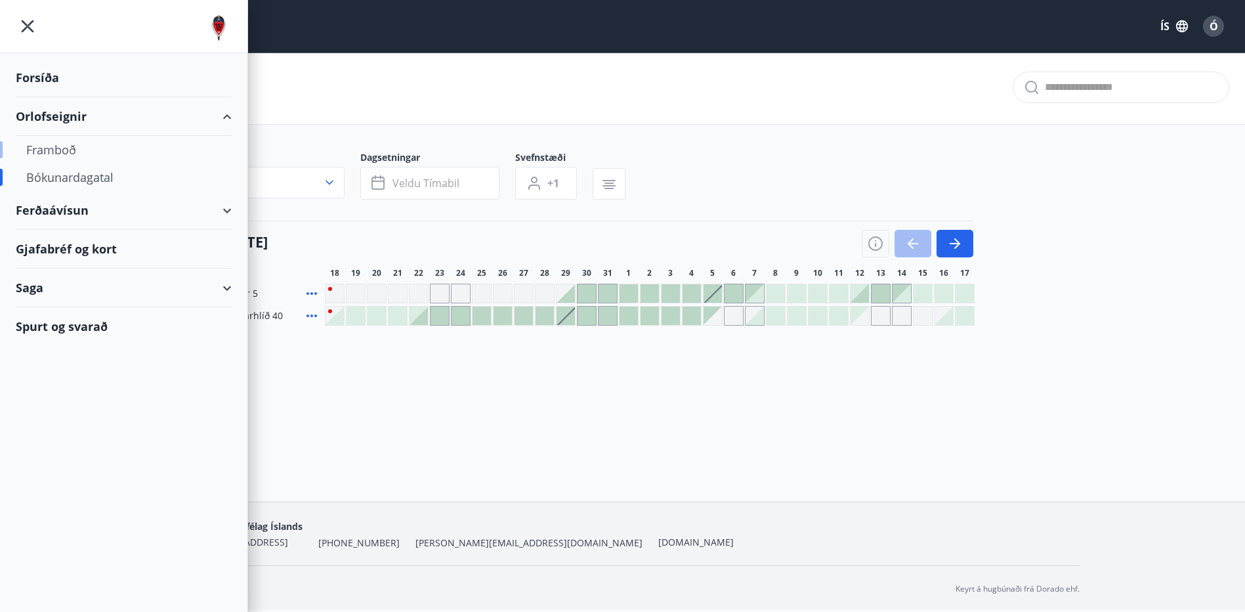
click at [39, 152] on div "Framboð" at bounding box center [123, 150] width 195 height 28
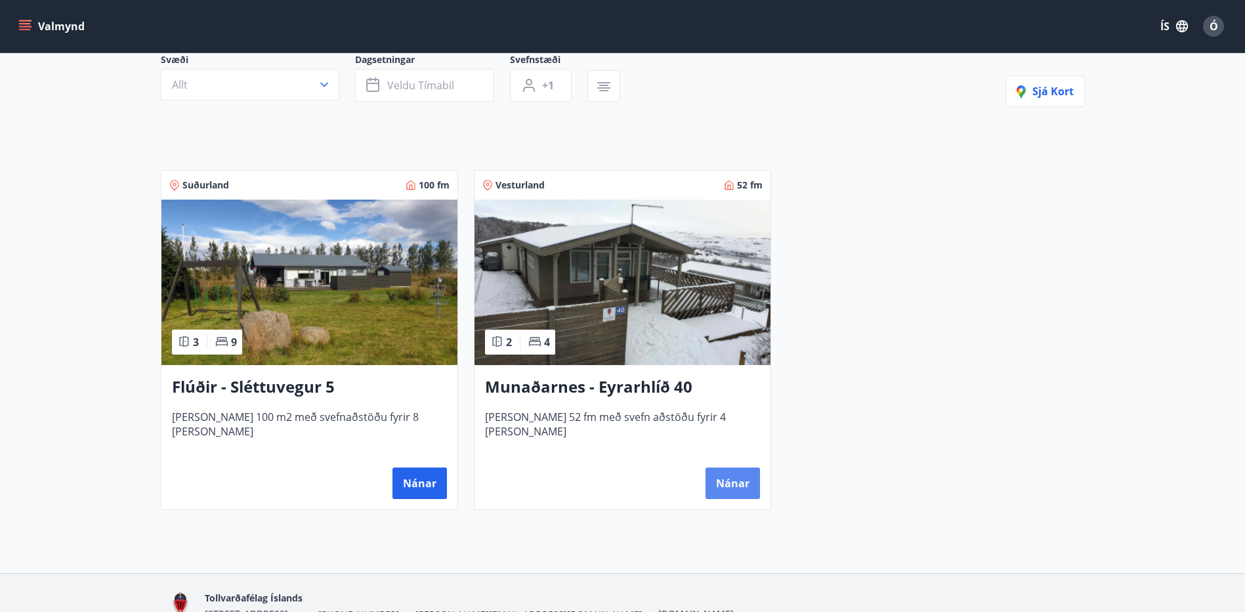
click at [727, 488] on button "Nánar" at bounding box center [733, 483] width 54 height 32
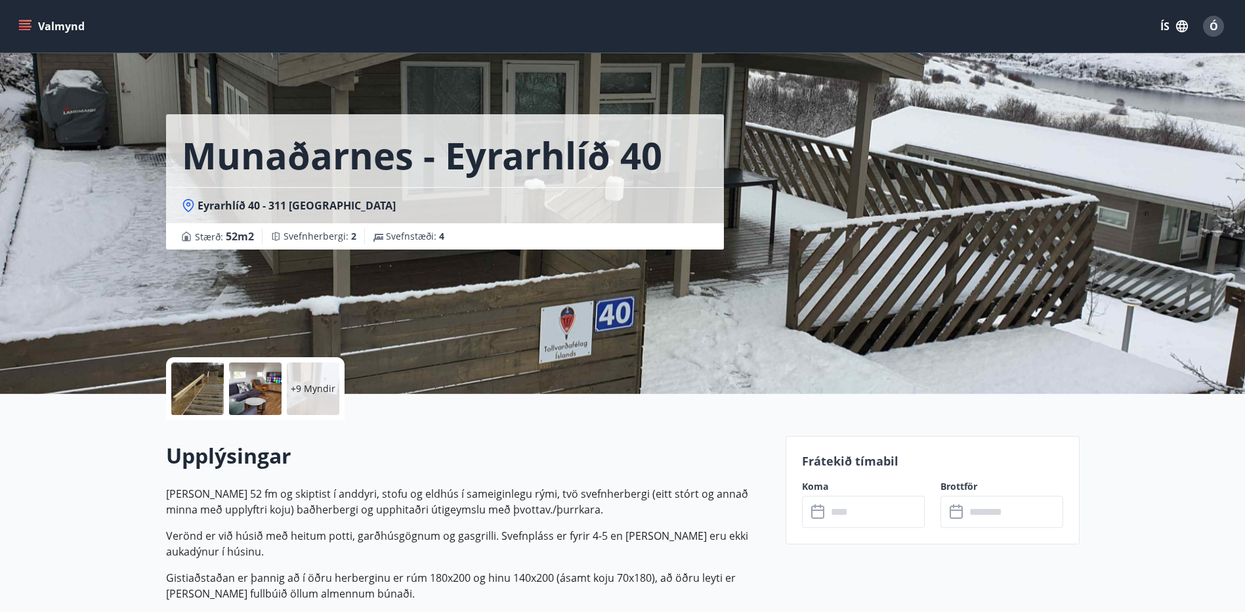
click at [836, 513] on input "text" at bounding box center [876, 512] width 98 height 32
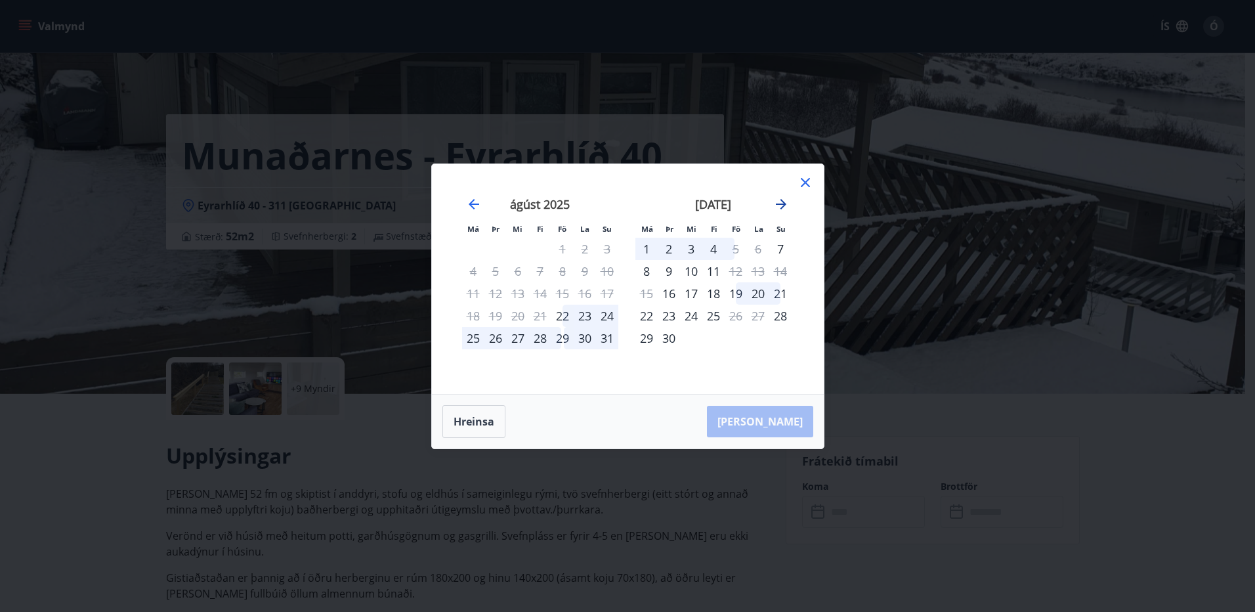
click at [784, 205] on icon "Move forward to switch to the next month." at bounding box center [781, 204] width 11 height 11
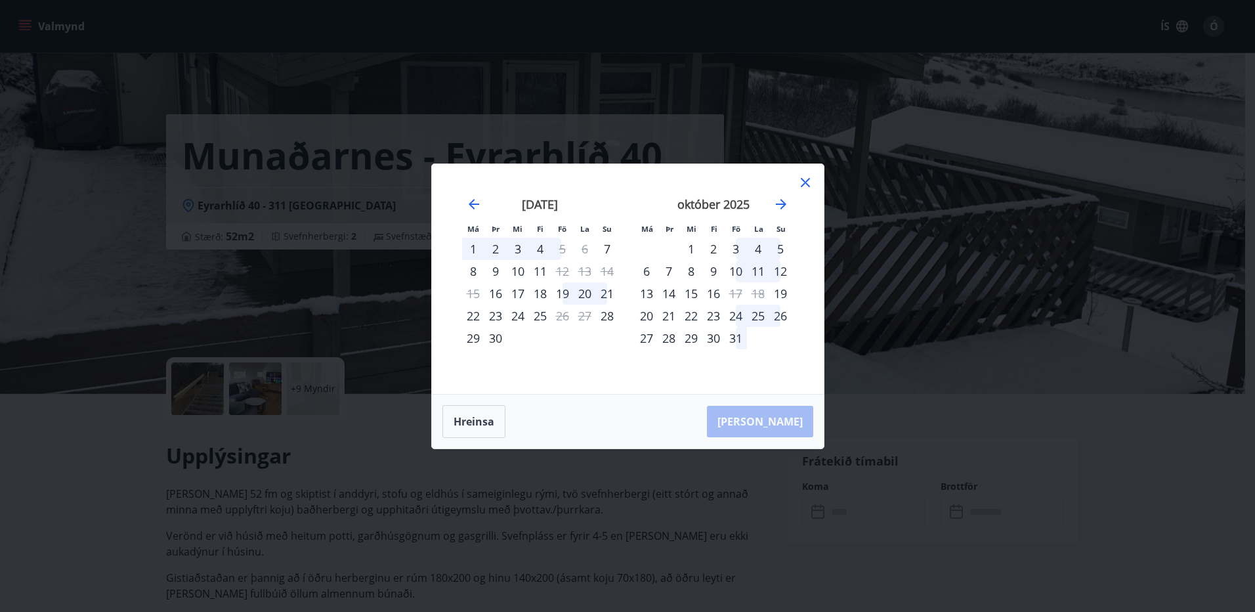
click at [801, 177] on icon at bounding box center [805, 183] width 16 height 16
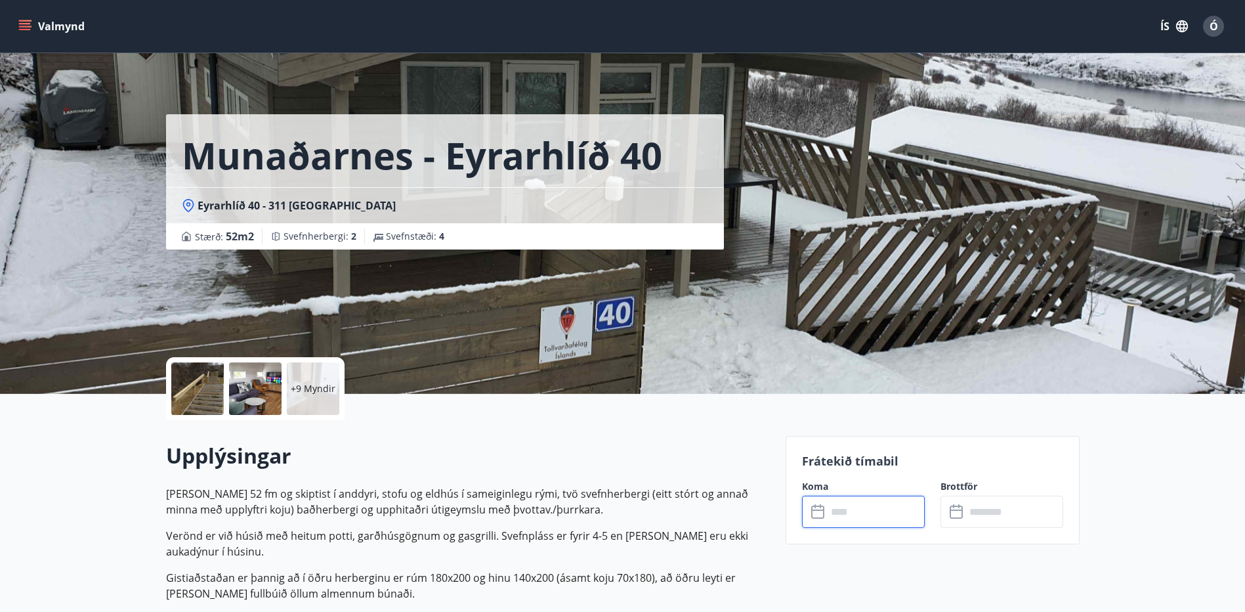
click at [855, 513] on input "text" at bounding box center [876, 512] width 98 height 32
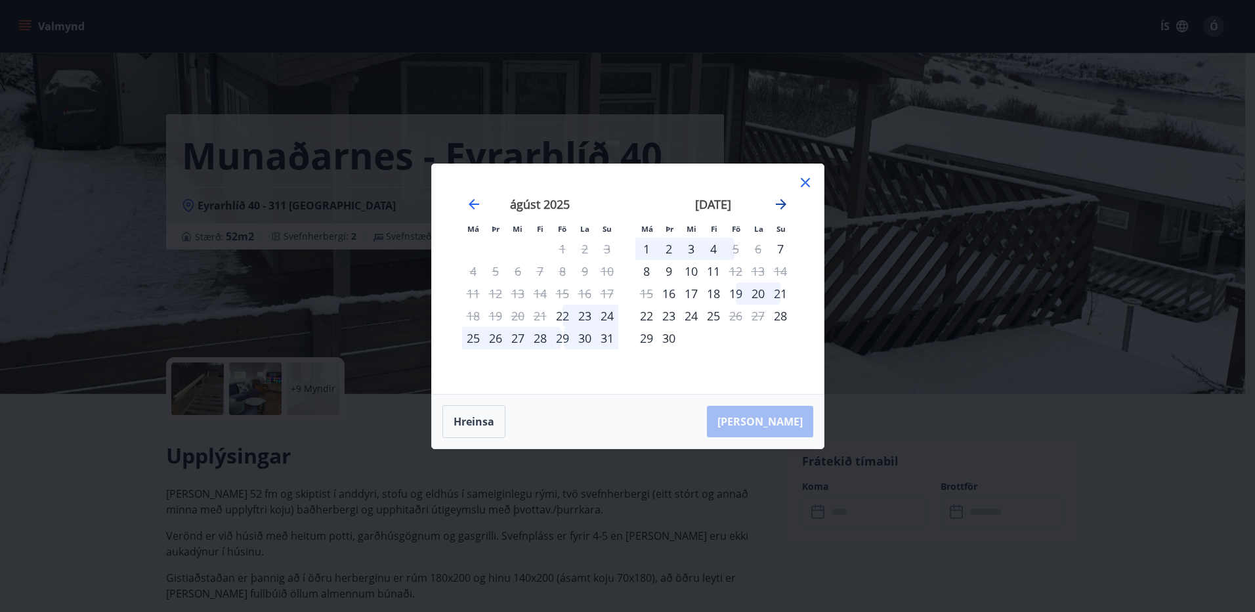
click at [784, 201] on icon "Move forward to switch to the next month." at bounding box center [781, 204] width 16 height 16
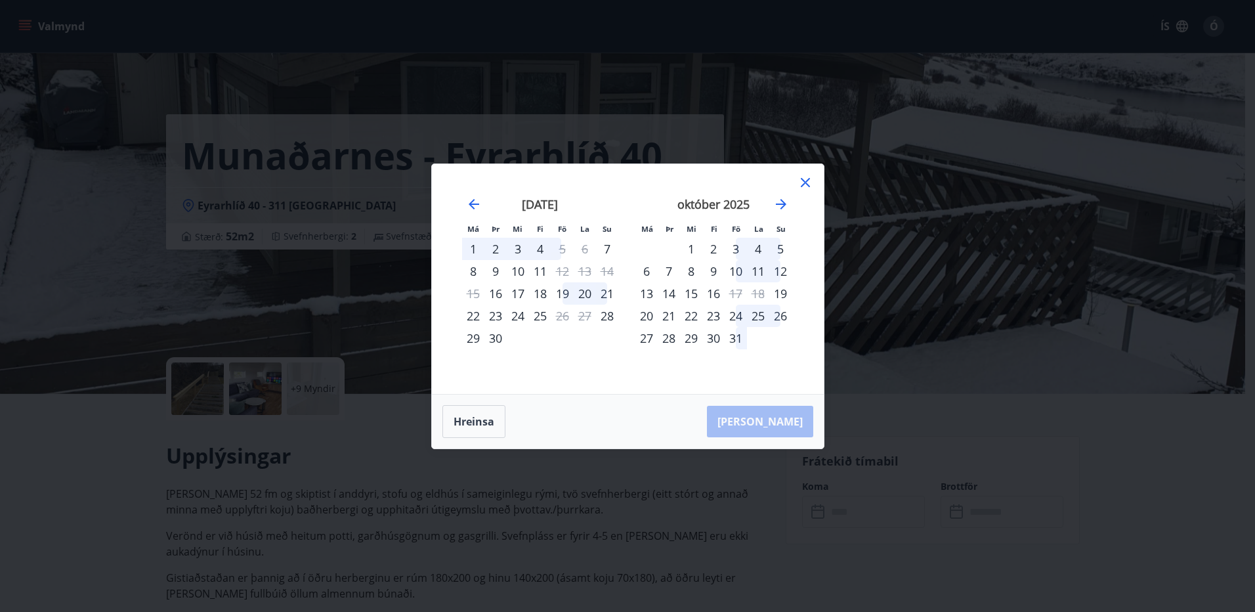
click at [811, 182] on icon at bounding box center [805, 183] width 16 height 16
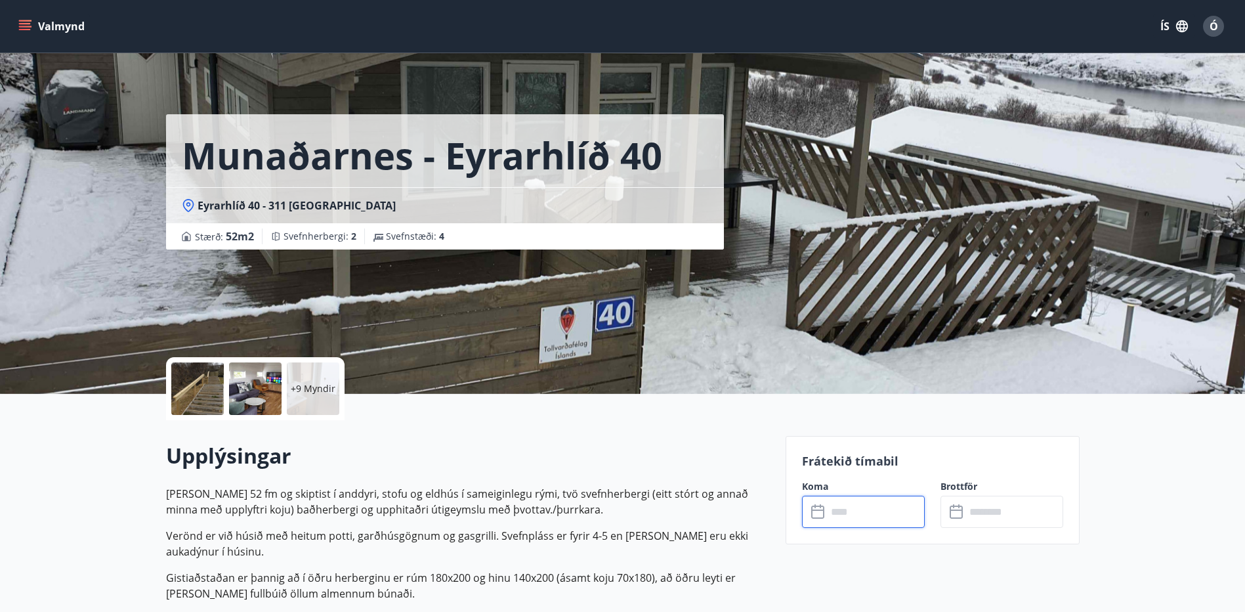
scroll to position [2, 0]
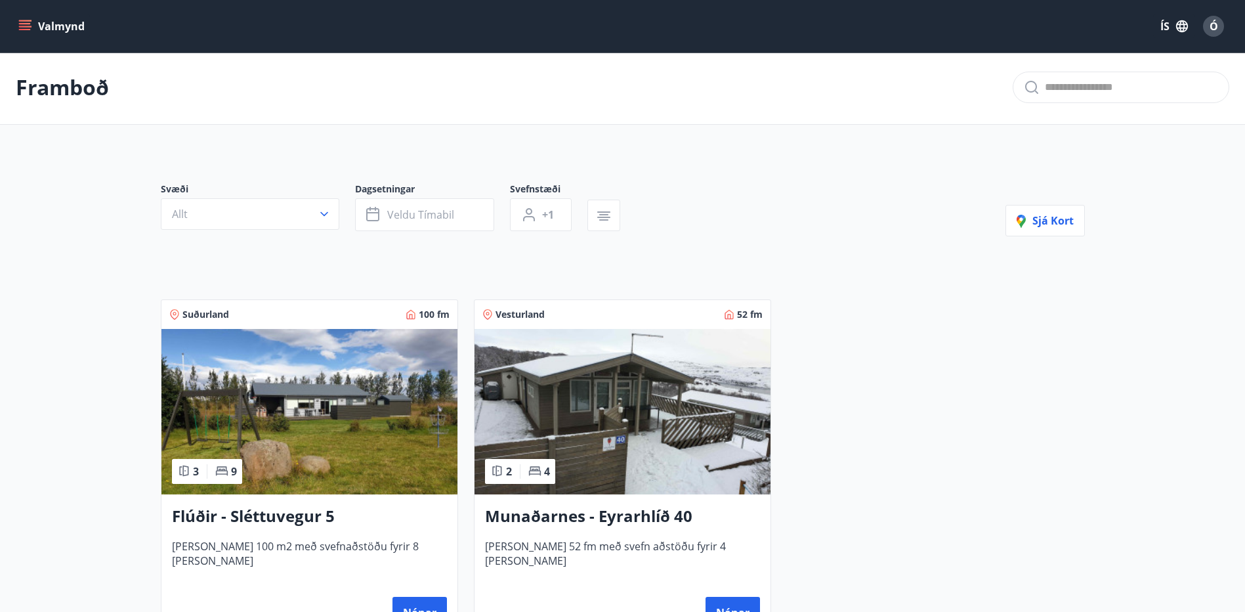
click at [276, 517] on h3 "Flúðir - Sléttuvegur 5" at bounding box center [309, 517] width 275 height 24
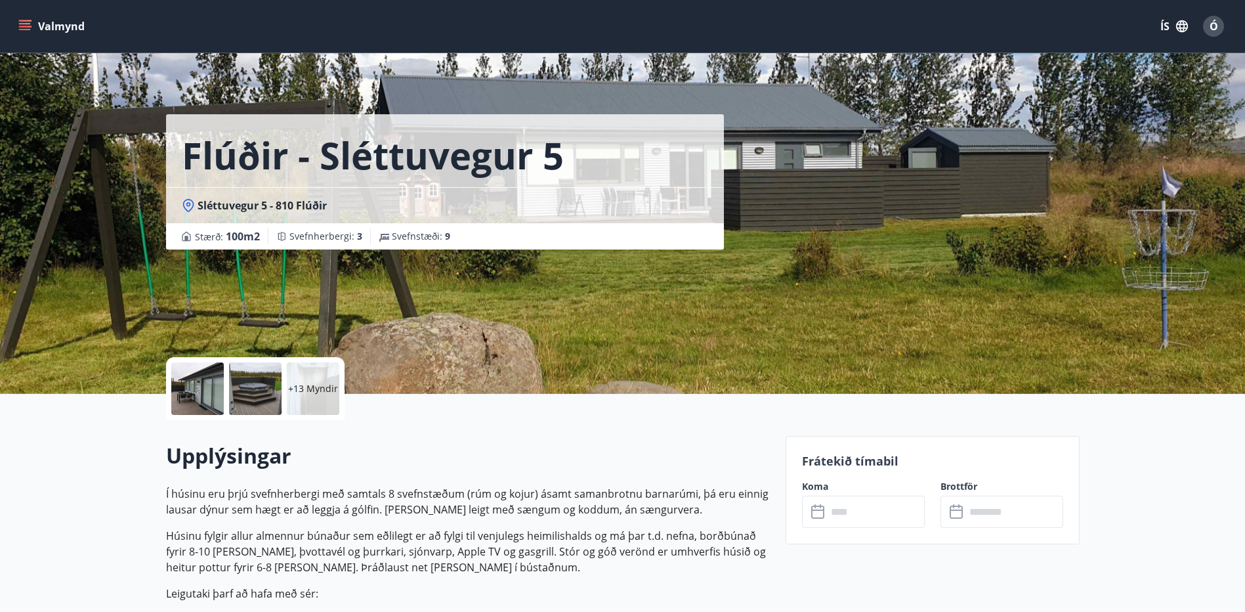
click at [831, 521] on input "text" at bounding box center [876, 512] width 98 height 32
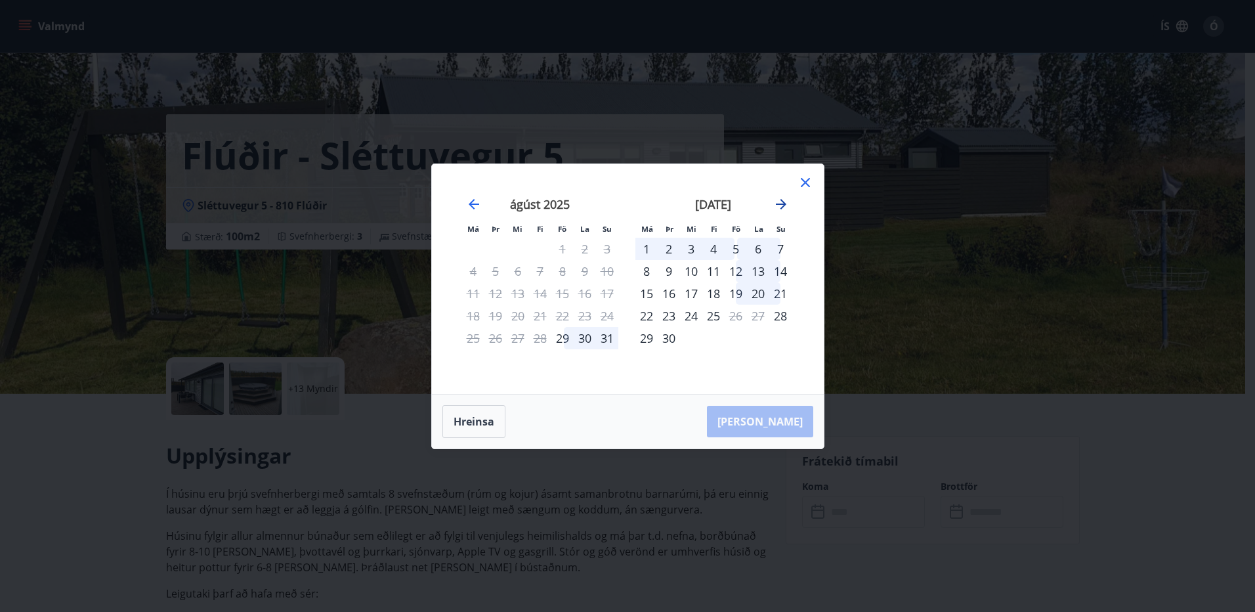
click at [779, 205] on icon "Move forward to switch to the next month." at bounding box center [781, 204] width 16 height 16
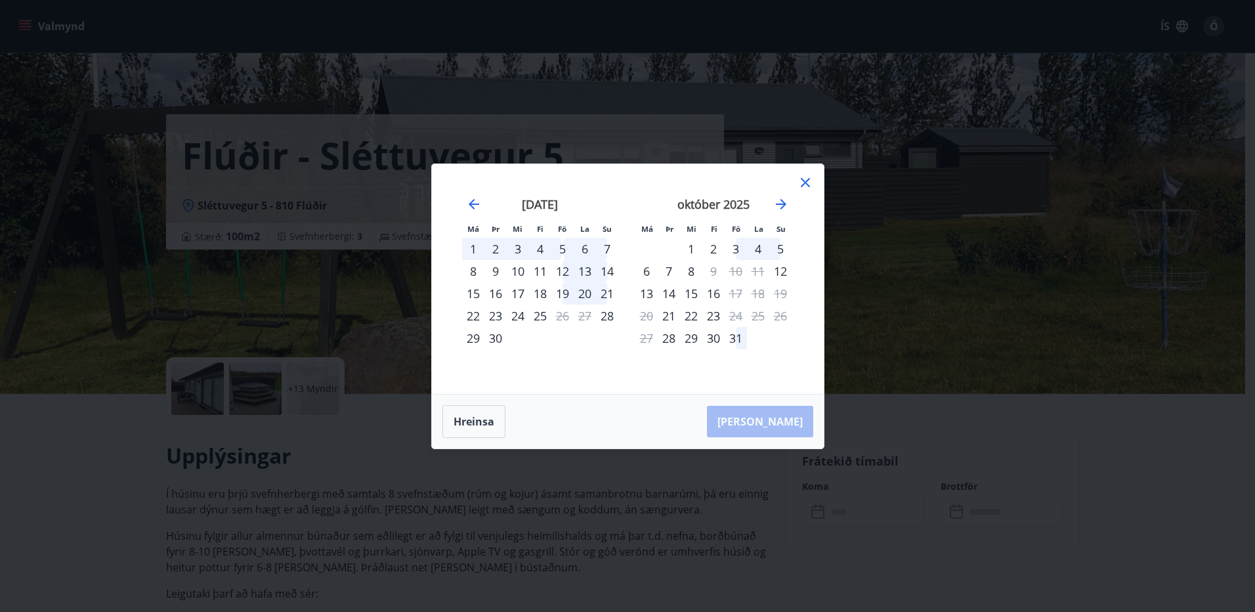
click at [805, 180] on icon at bounding box center [805, 183] width 16 height 16
